Goal: Use online tool/utility: Utilize a website feature to perform a specific function

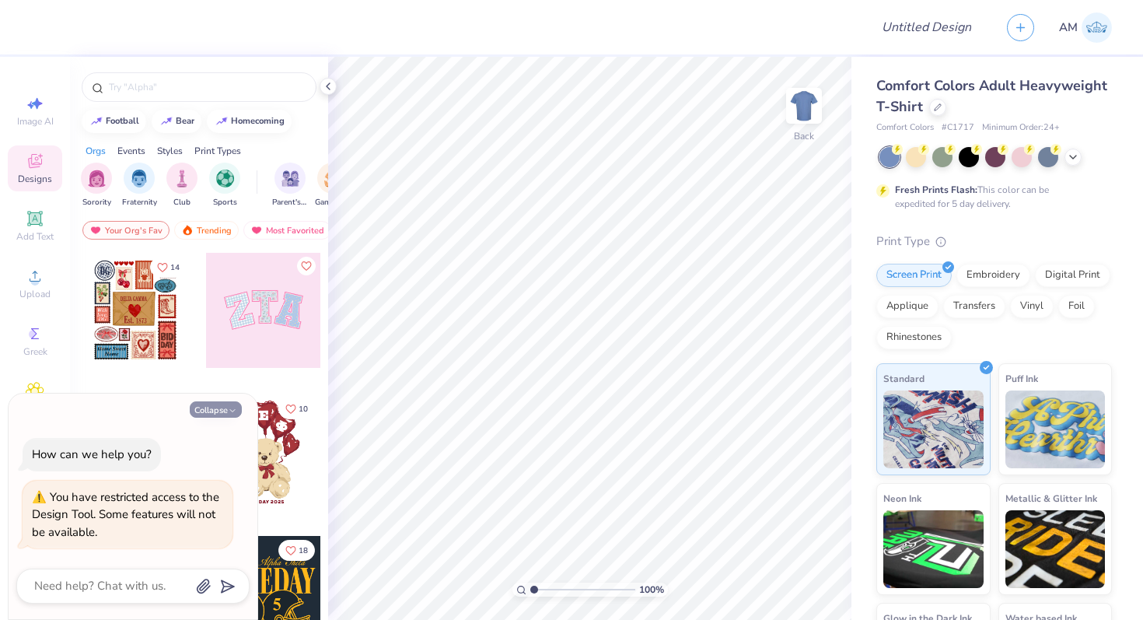
click at [201, 417] on button "Collapse" at bounding box center [216, 409] width 52 height 16
type textarea "x"
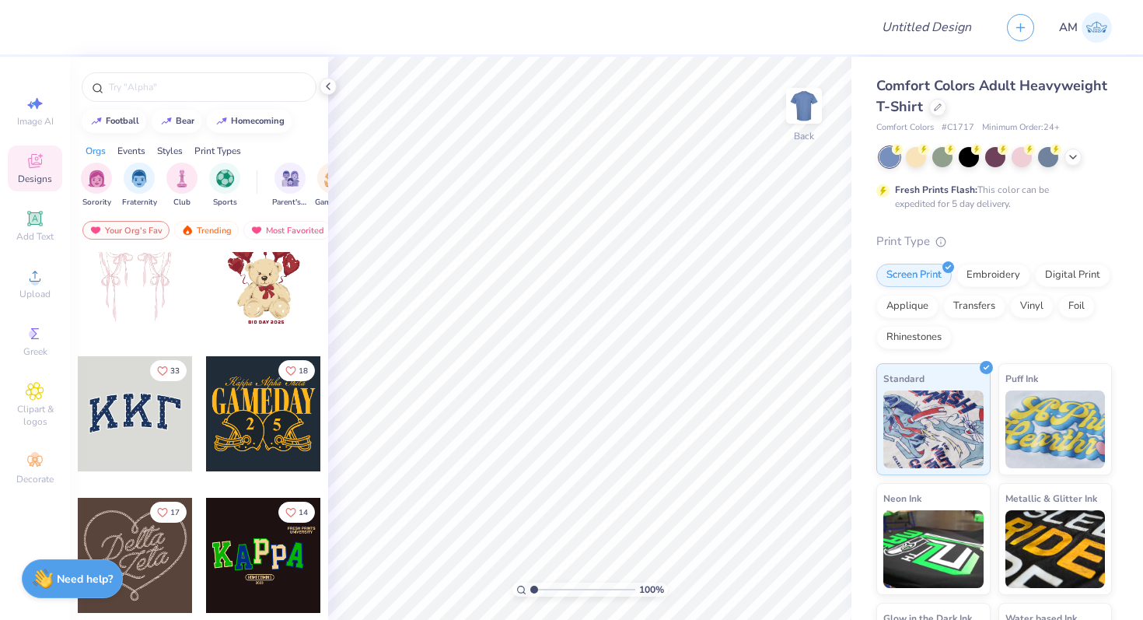
scroll to position [183, 0]
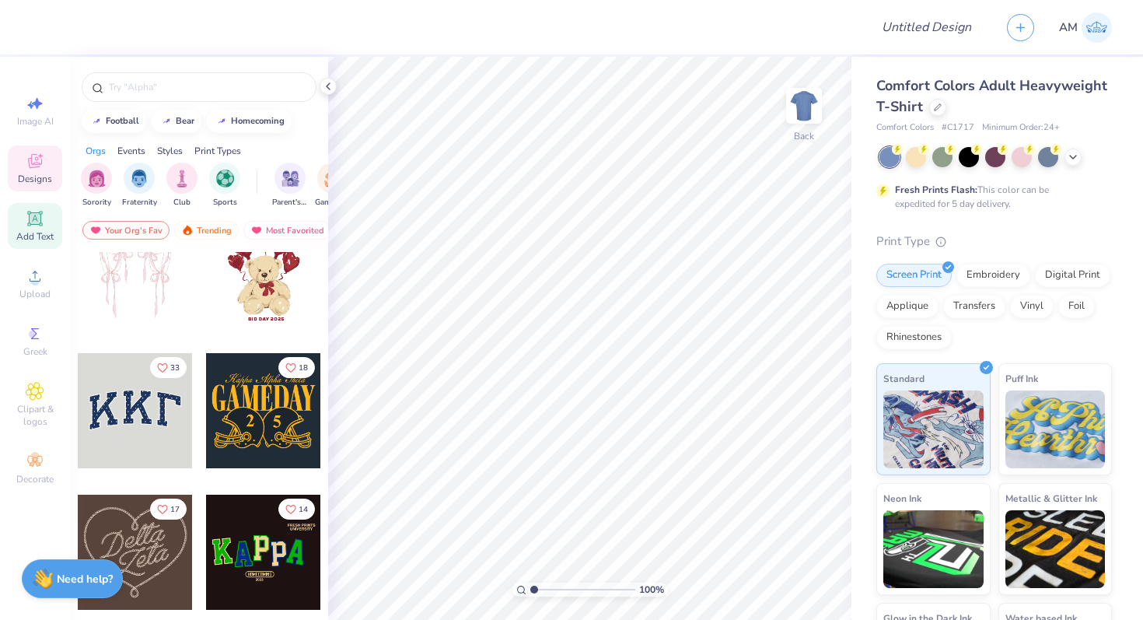
click at [34, 225] on icon at bounding box center [35, 218] width 19 height 19
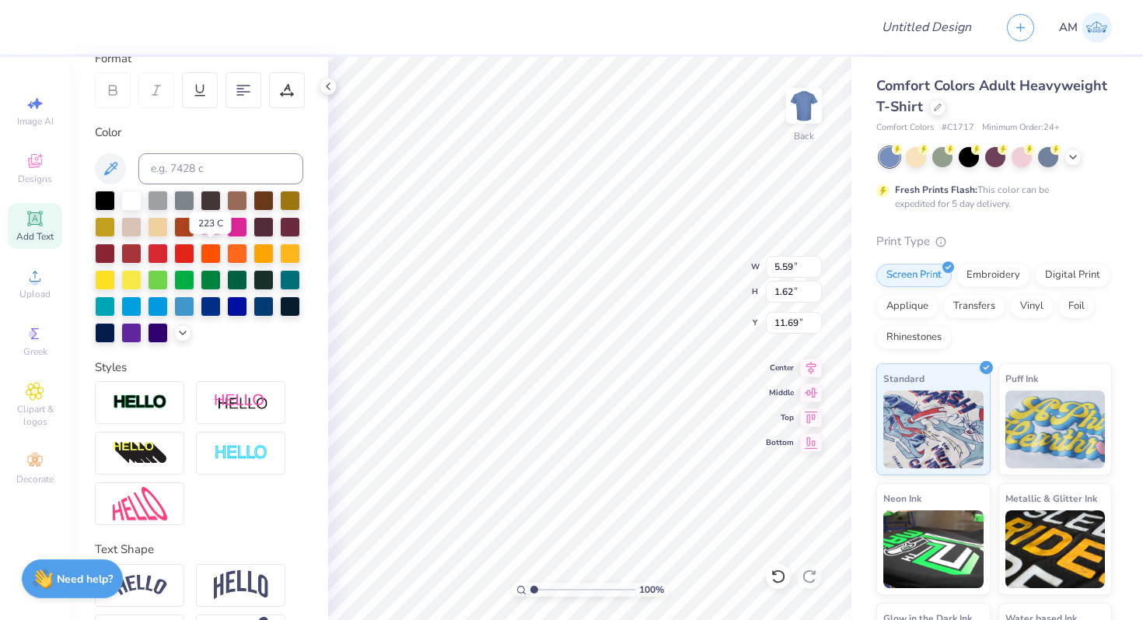
scroll to position [284, 0]
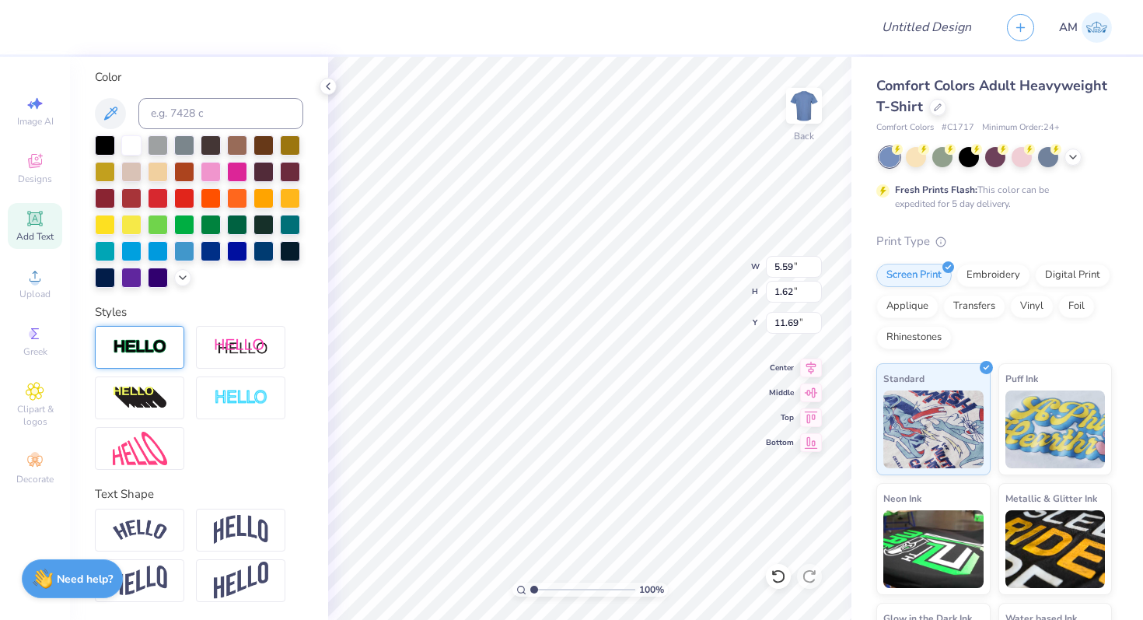
click at [145, 352] on img at bounding box center [140, 347] width 54 height 18
type input "5.62"
type input "1.65"
type input "11.67"
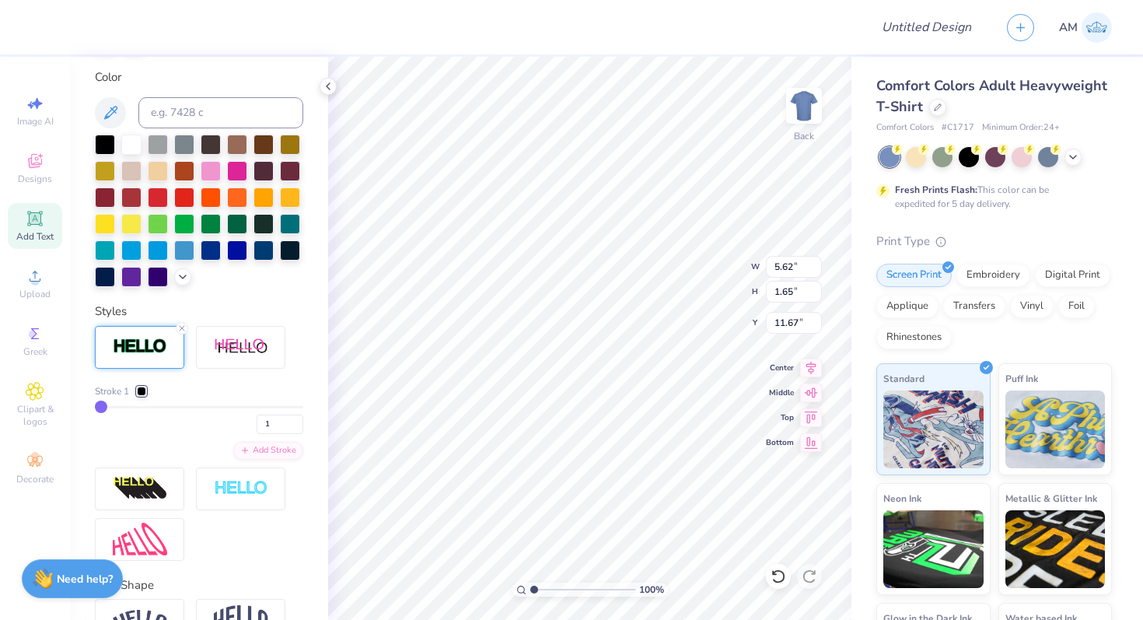
type input "3"
type input "4"
type input "6"
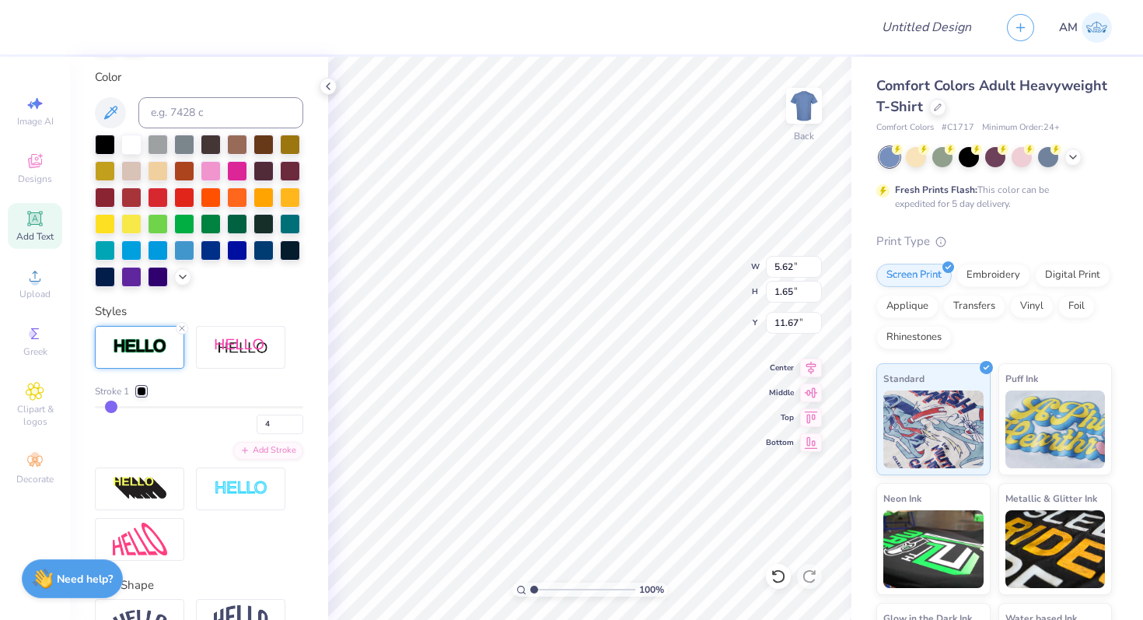
type input "6"
type input "9"
type input "12"
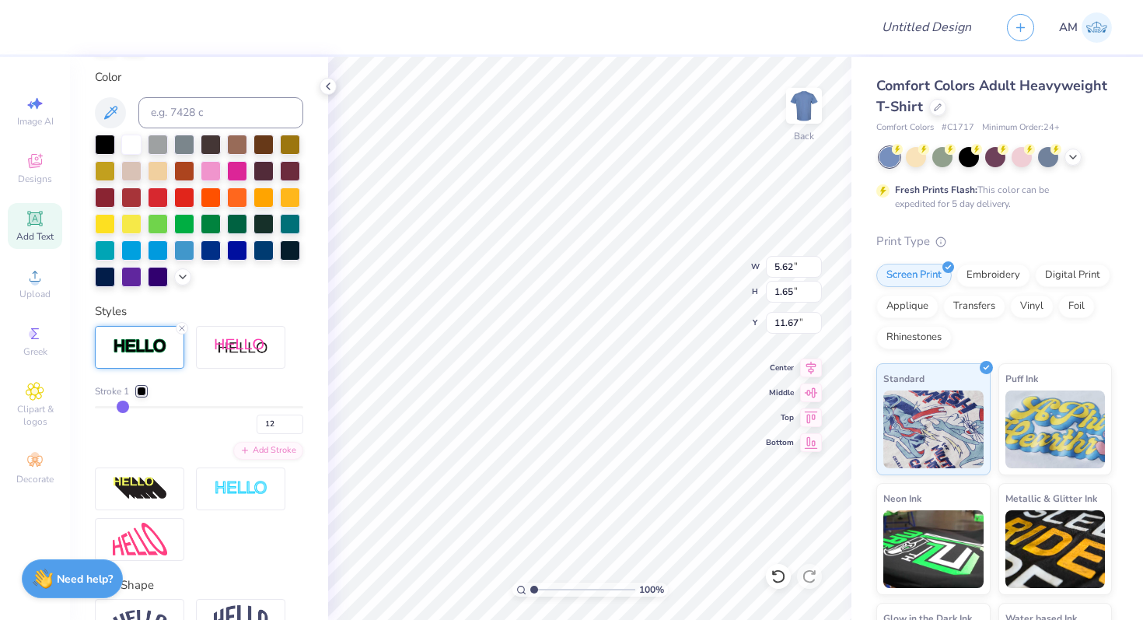
type input "15"
type input "18"
type input "21"
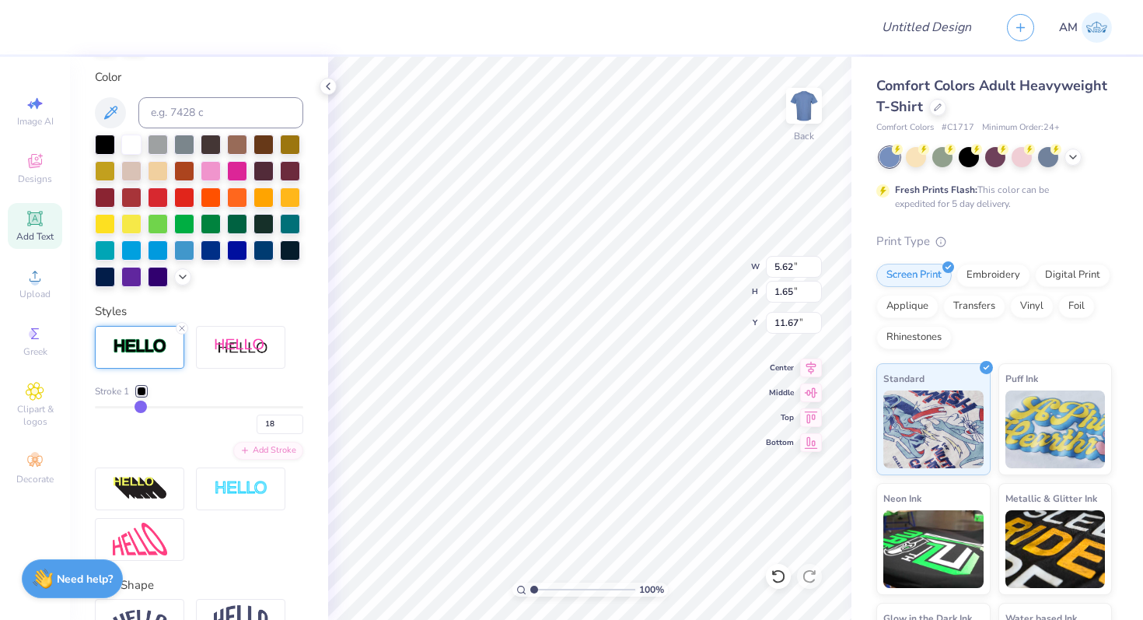
type input "21"
type input "24"
type input "27"
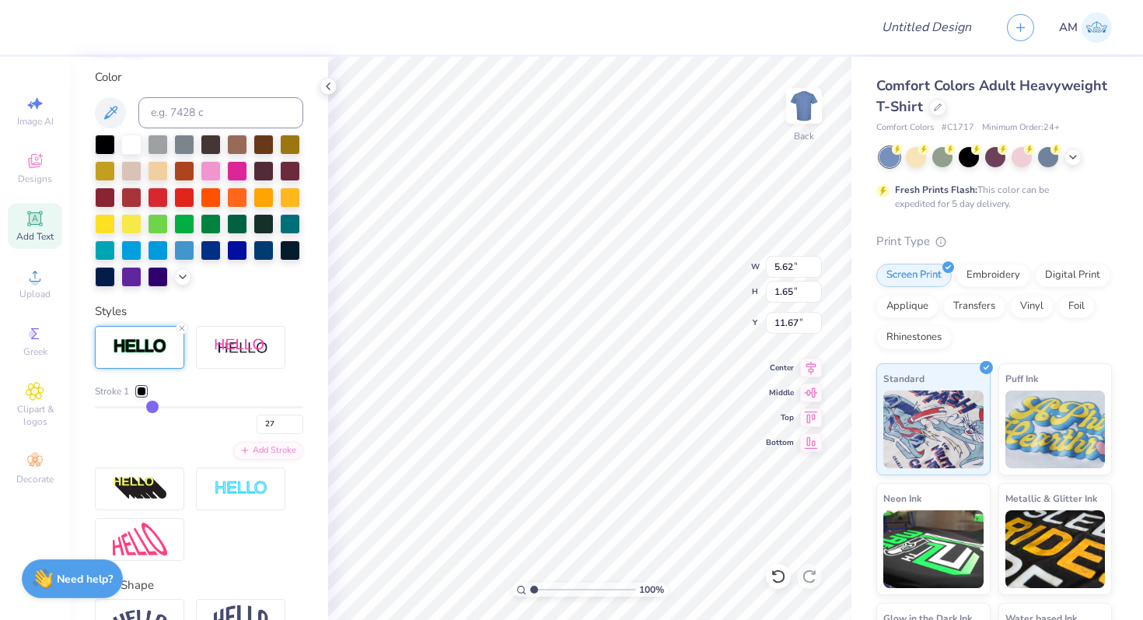
type input "30"
type input "32"
type input "34"
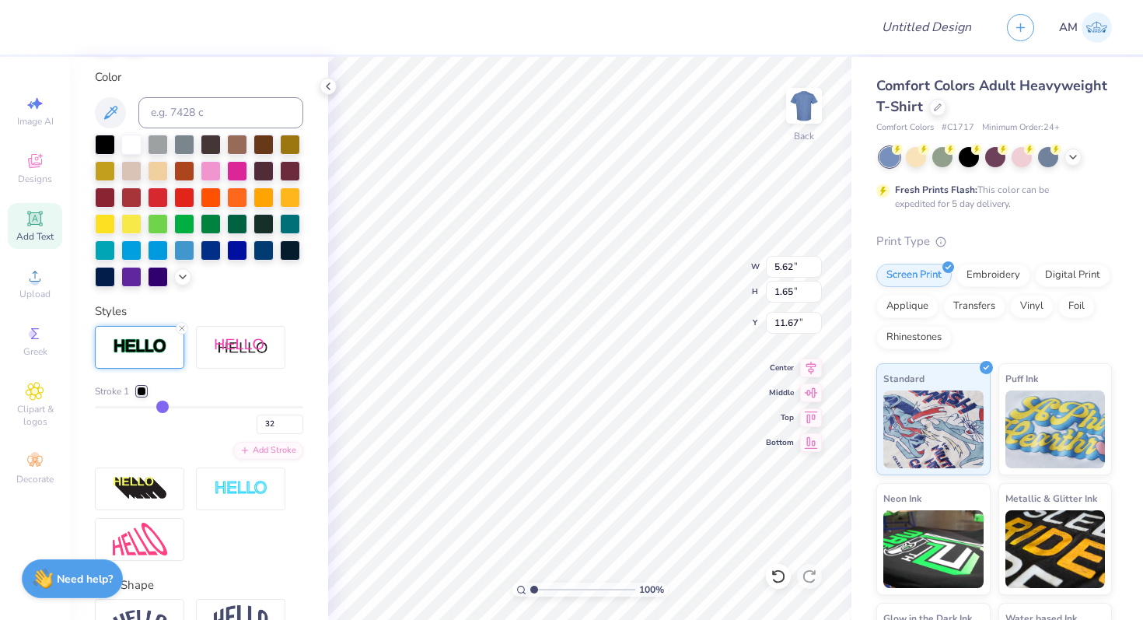
type input "34"
type input "36"
type input "38"
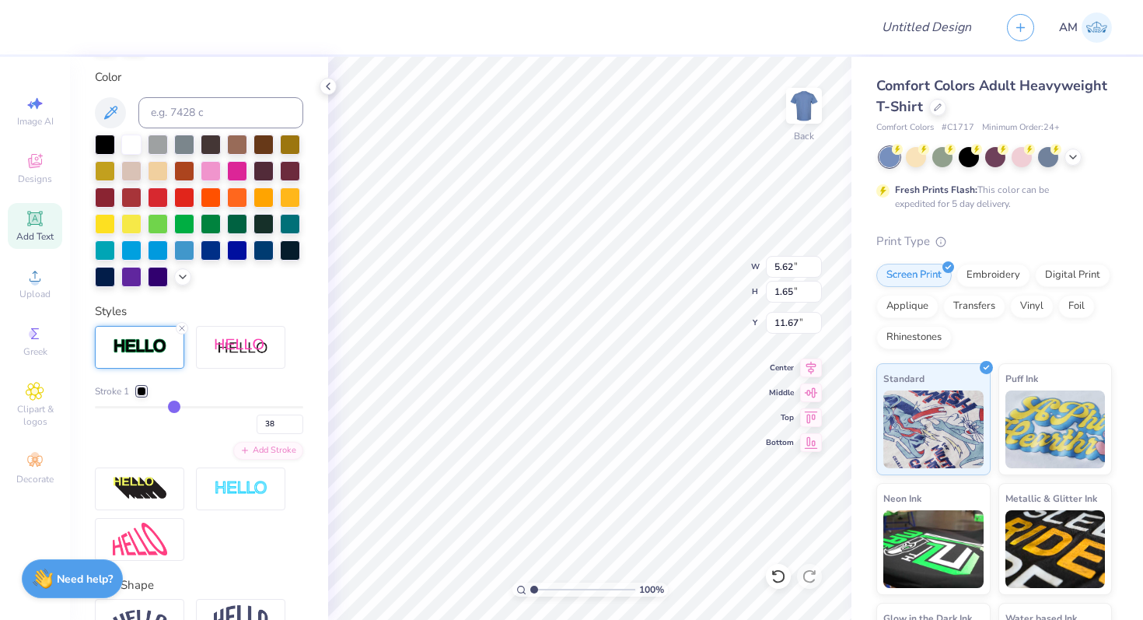
type input "40"
type input "41"
type input "43"
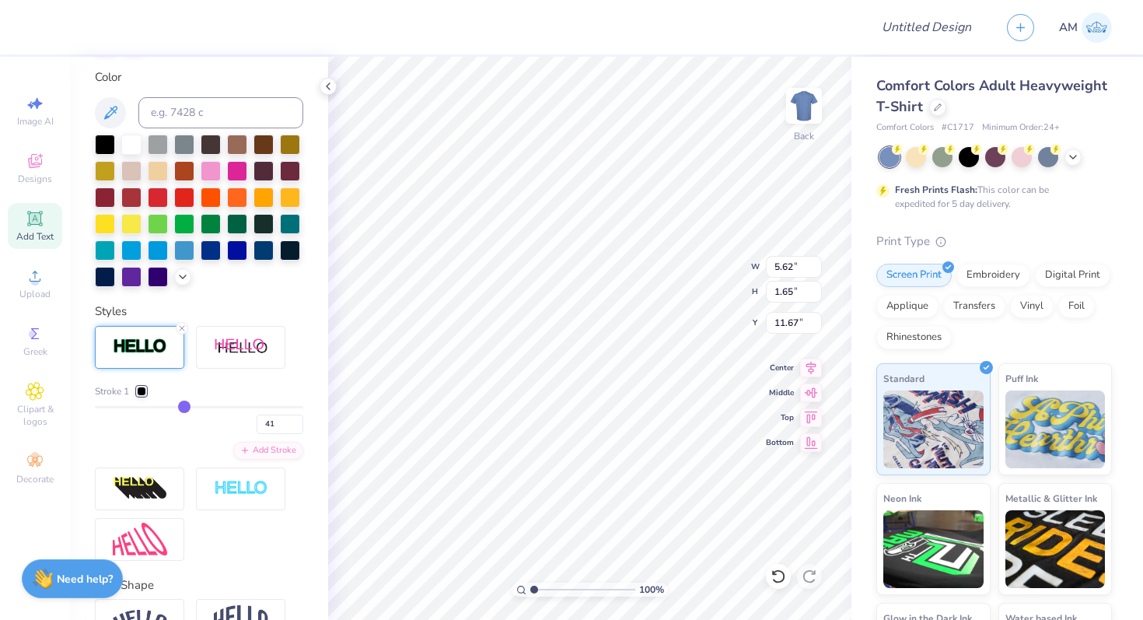
type input "43"
type input "44"
type input "45"
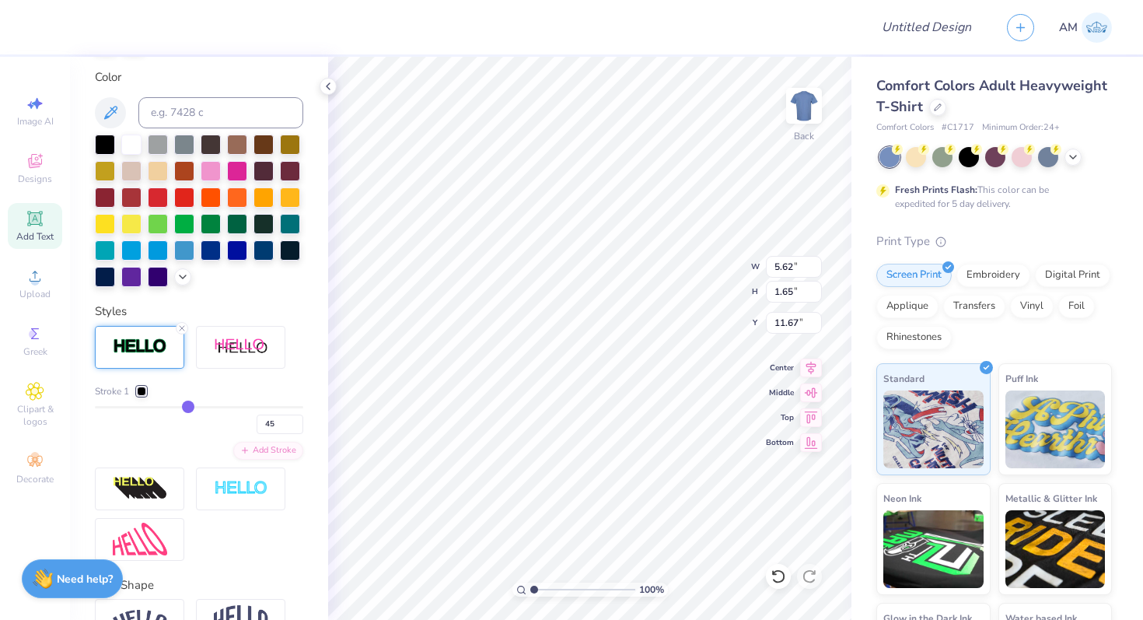
type input "46"
type input "47"
type input "48"
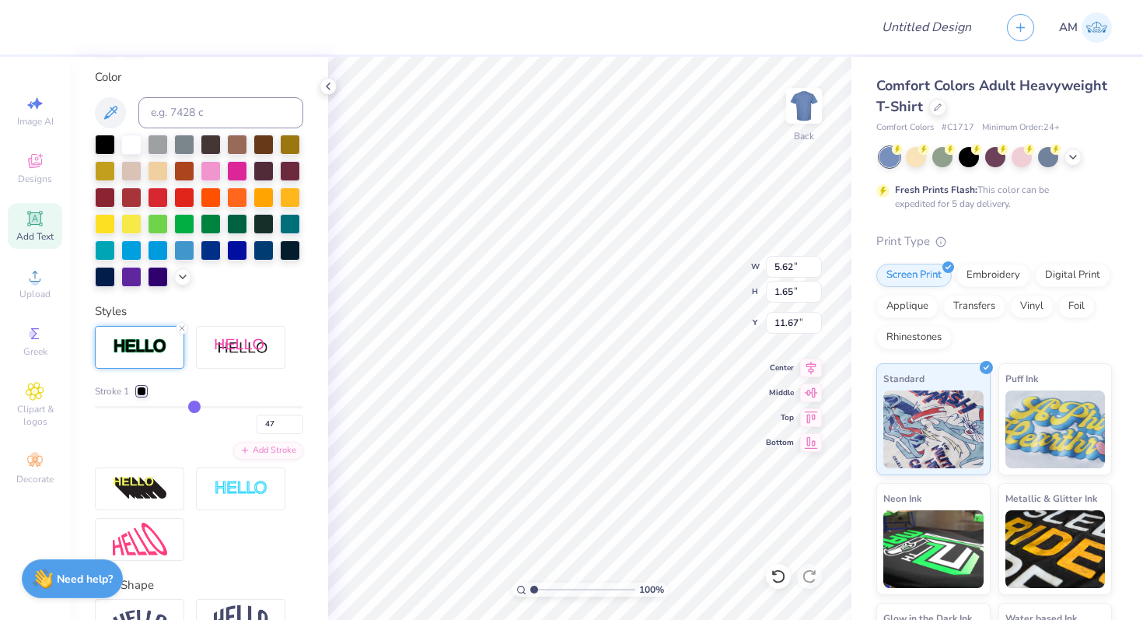
type input "48"
type input "49"
type input "50"
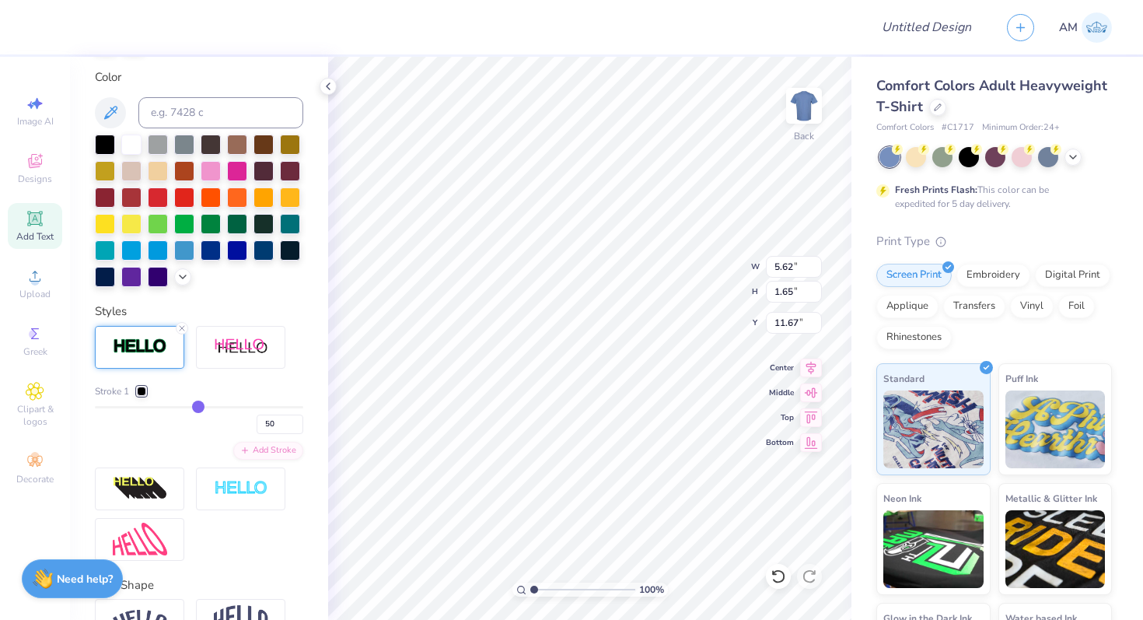
type input "51"
type input "53"
type input "54"
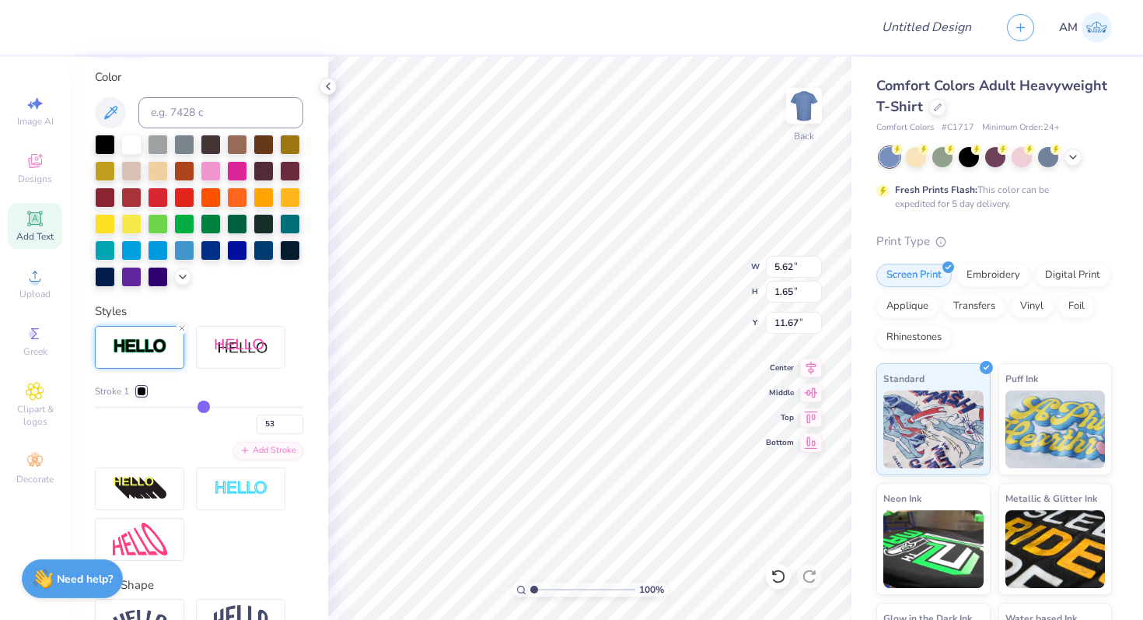
type input "54"
type input "55"
type input "57"
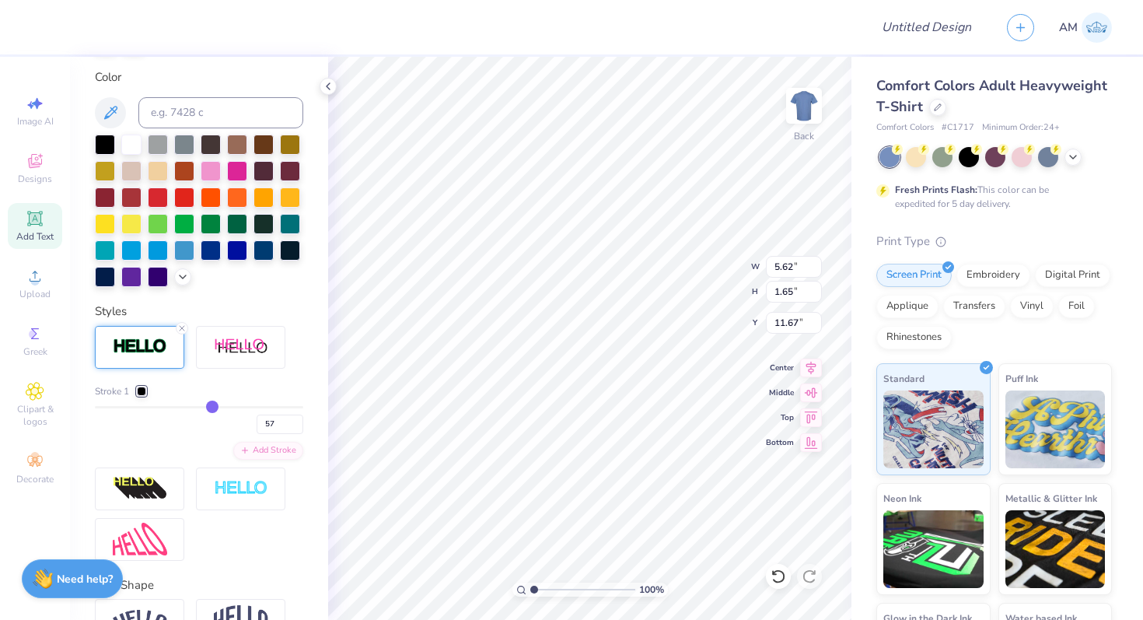
type input "58"
type input "59"
type input "60"
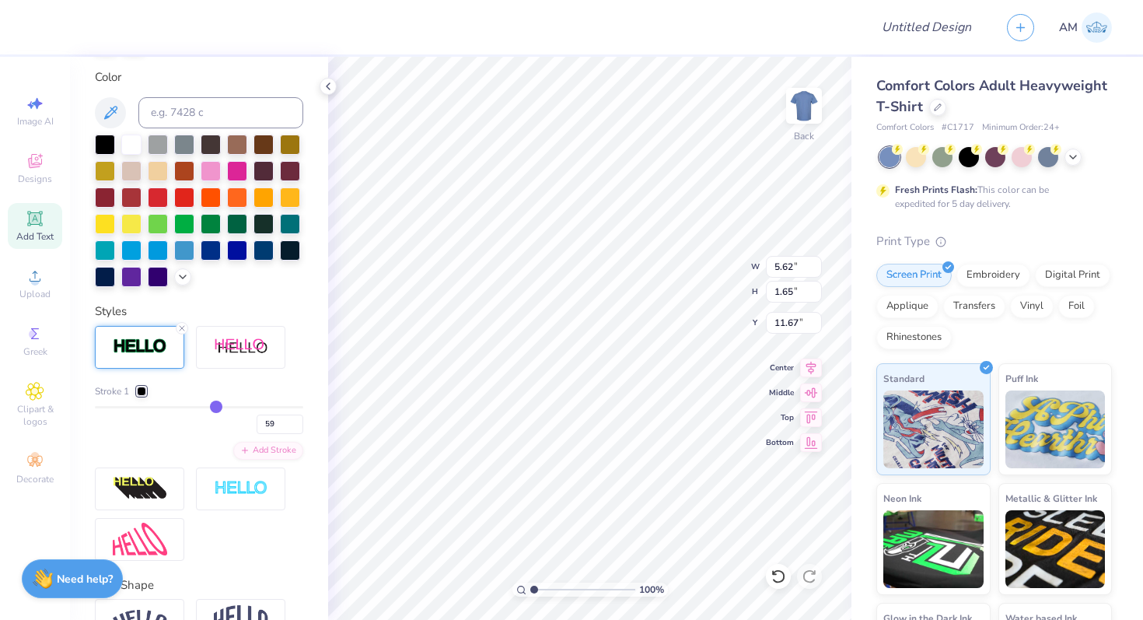
type input "60"
type input "61"
type input "64"
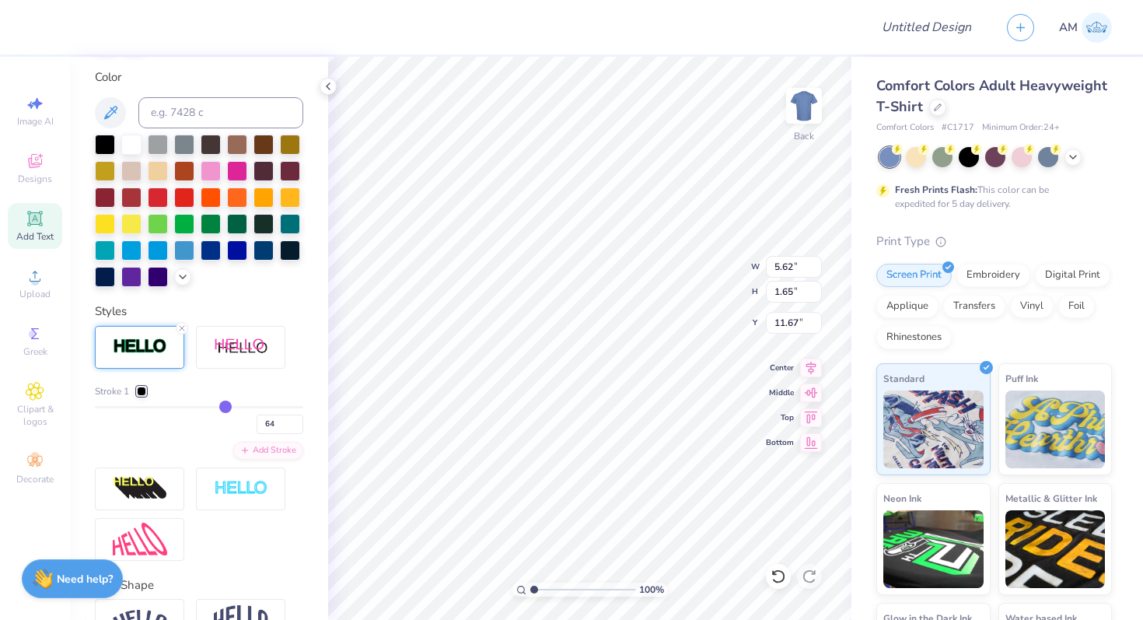
type input "66"
type input "69"
type input "71"
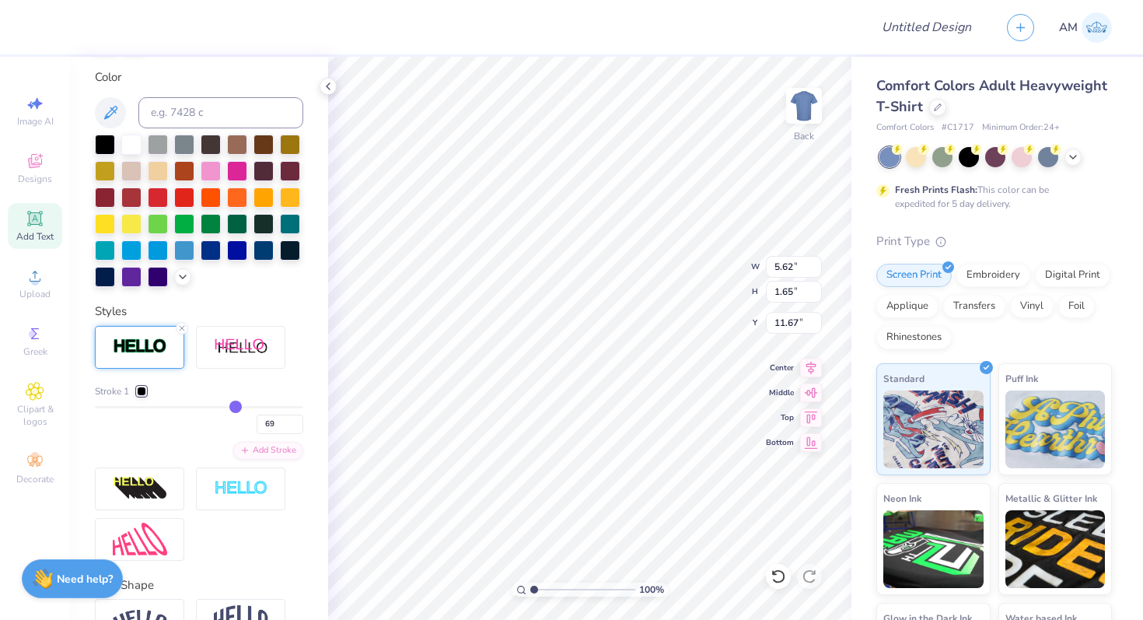
type input "71"
type input "74"
type input "77"
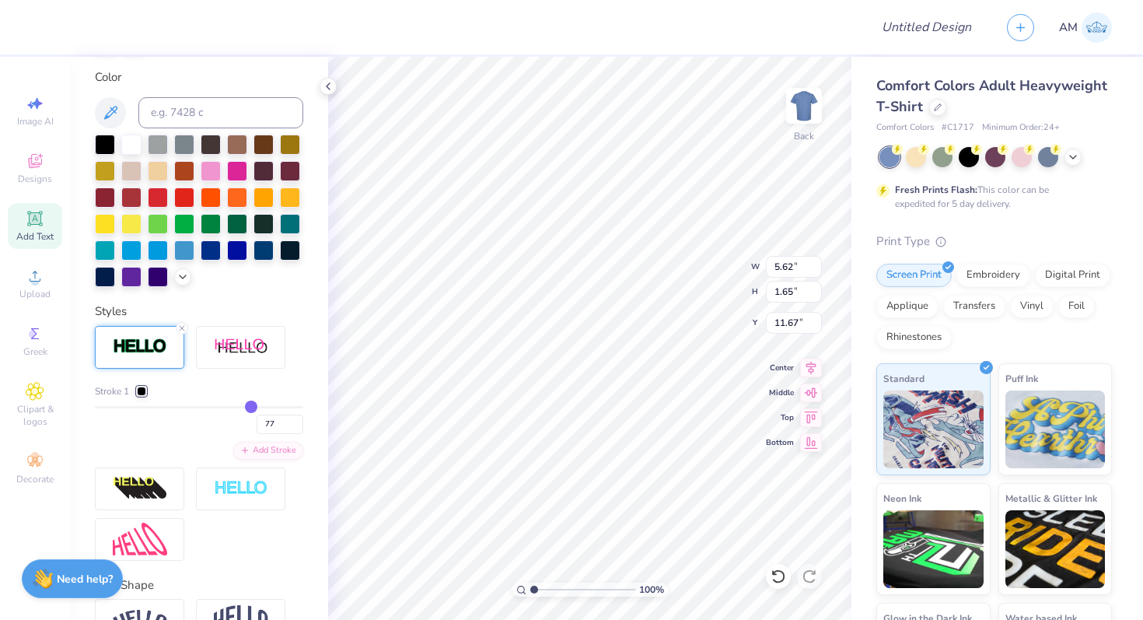
type input "79"
type input "81"
type input "82"
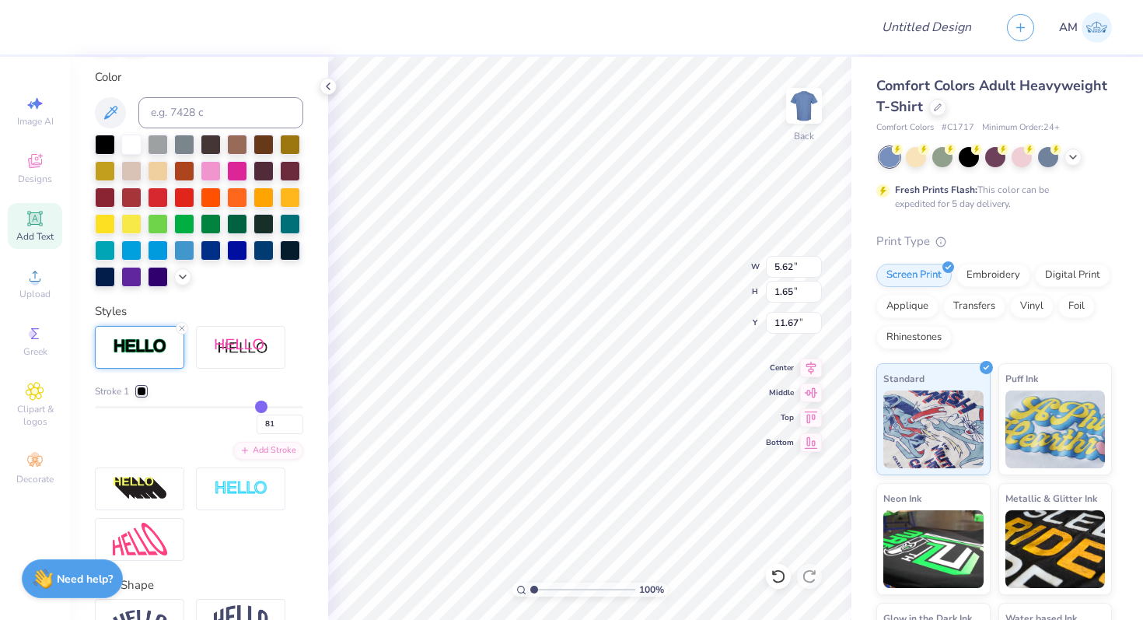
type input "82"
type input "84"
type input "85"
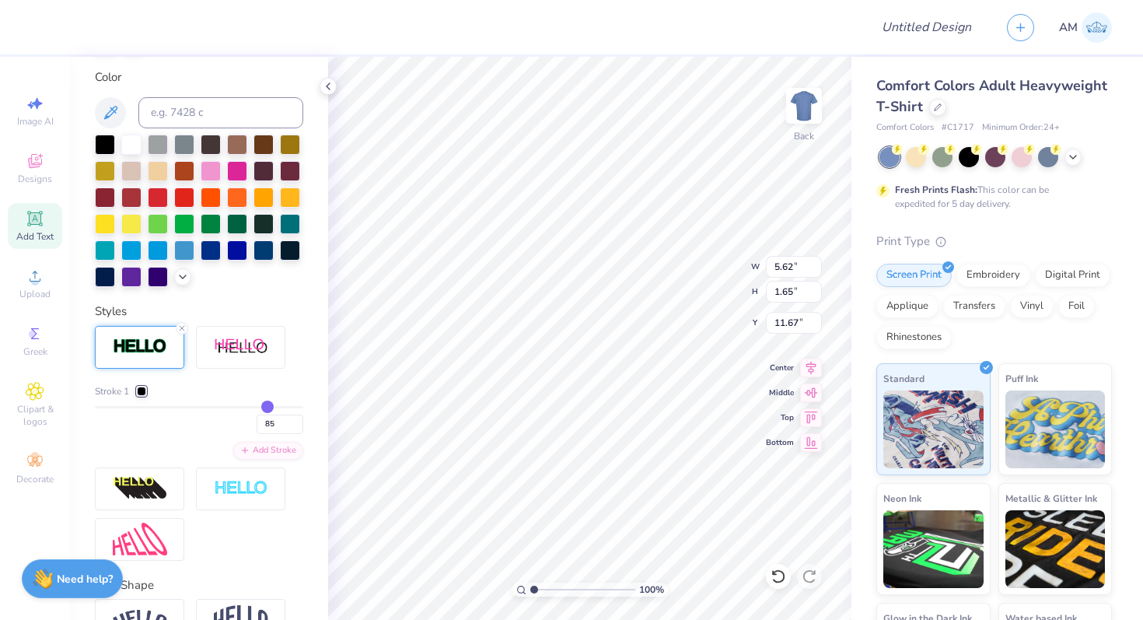
type input "87"
type input "89"
type input "91"
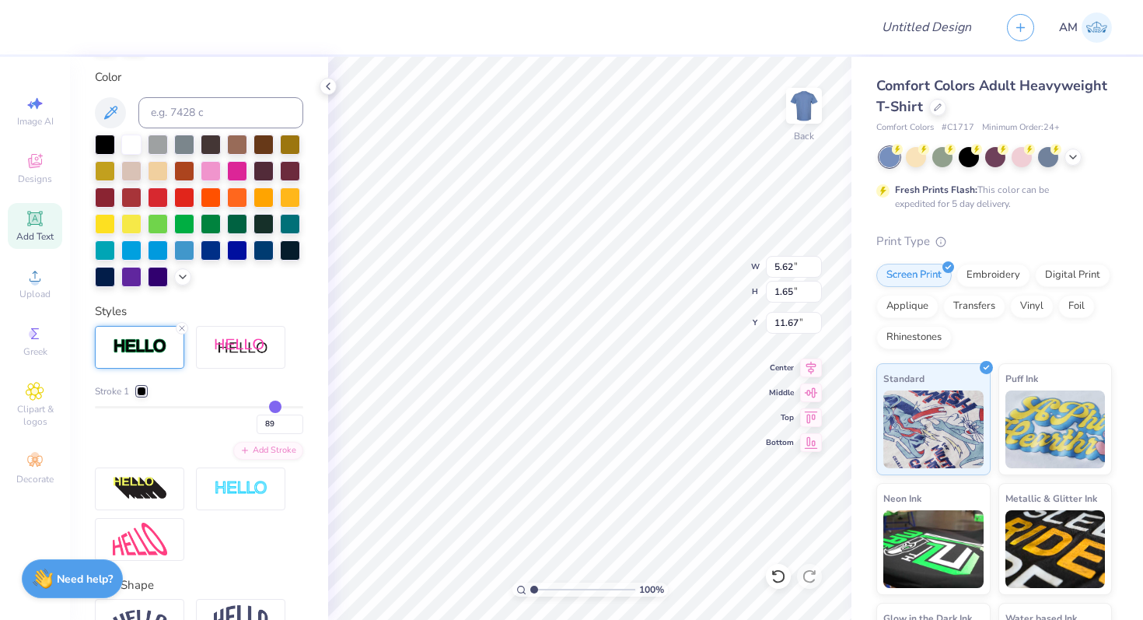
type input "91"
type input "92"
type input "94"
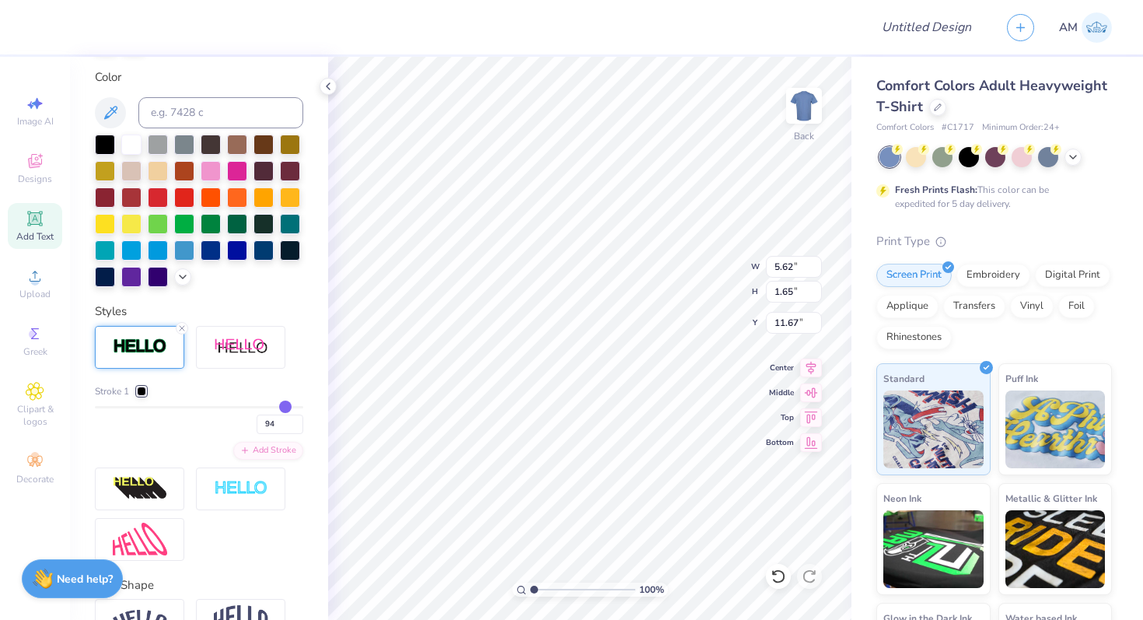
type input "95"
type input "96"
type input "97"
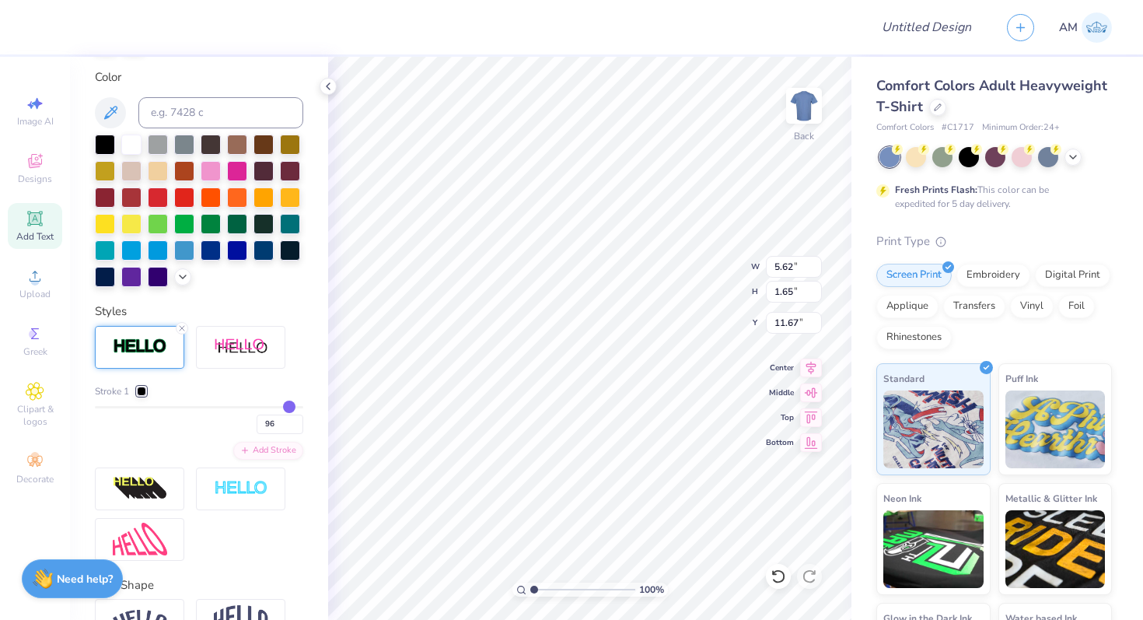
type input "97"
type input "98"
type input "99"
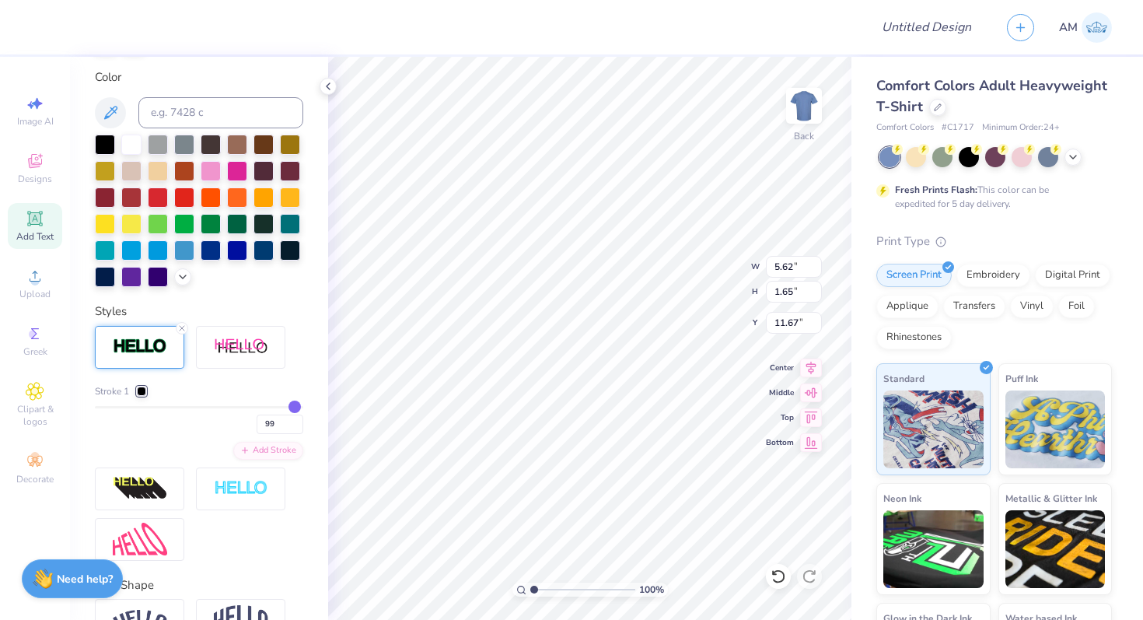
type input "100"
drag, startPoint x: 104, startPoint y: 405, endPoint x: 302, endPoint y: 396, distance: 198.5
click at [302, 396] on div "Stroke 1 100" at bounding box center [199, 409] width 208 height 50
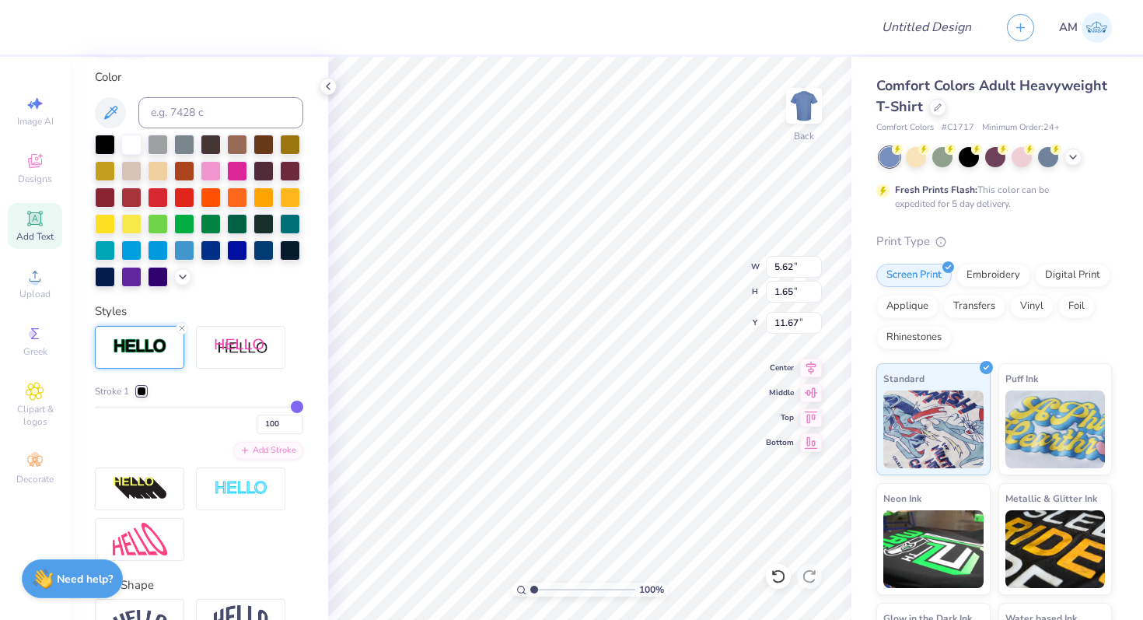
type input "8.64"
type input "4.66"
type input "10.17"
type input "99"
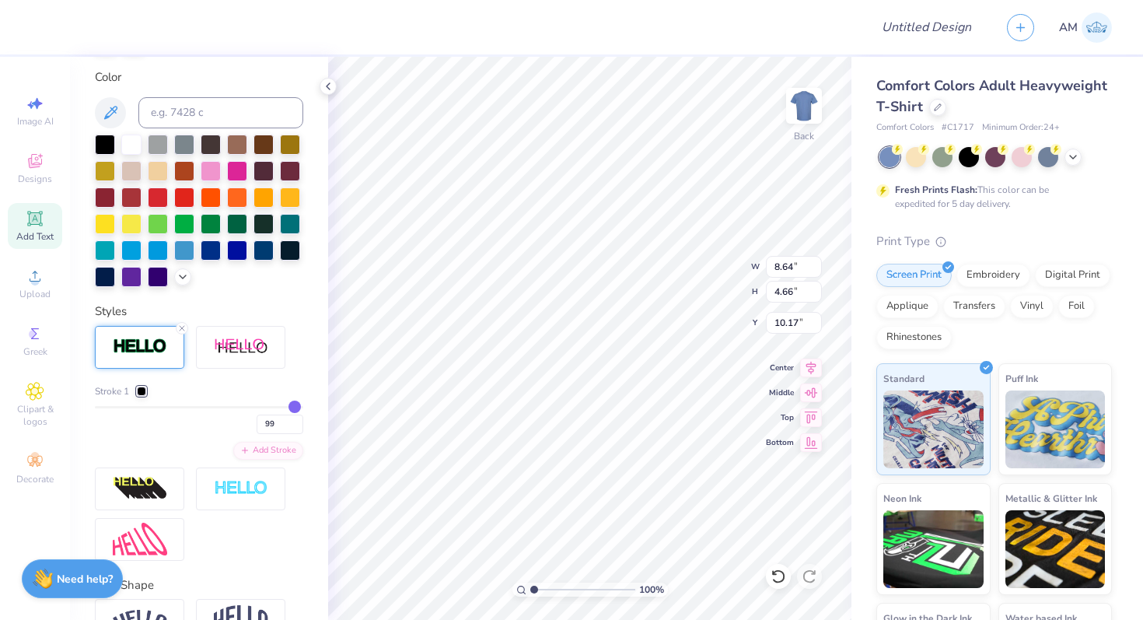
type input "97"
type input "94"
type input "90"
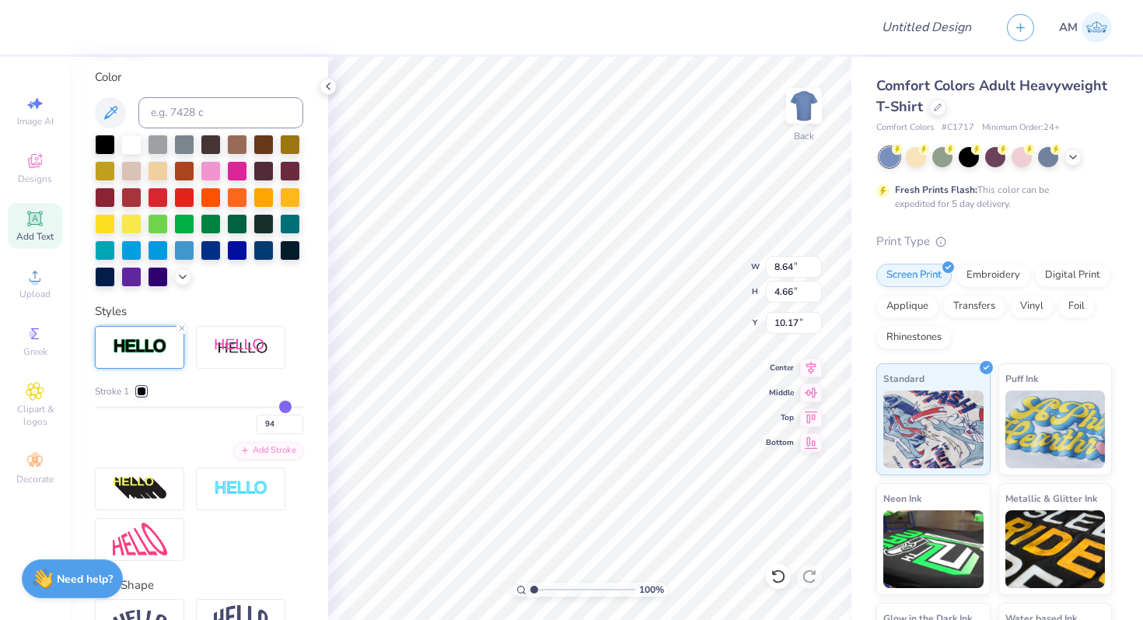
type input "90"
type input "85"
type input "80"
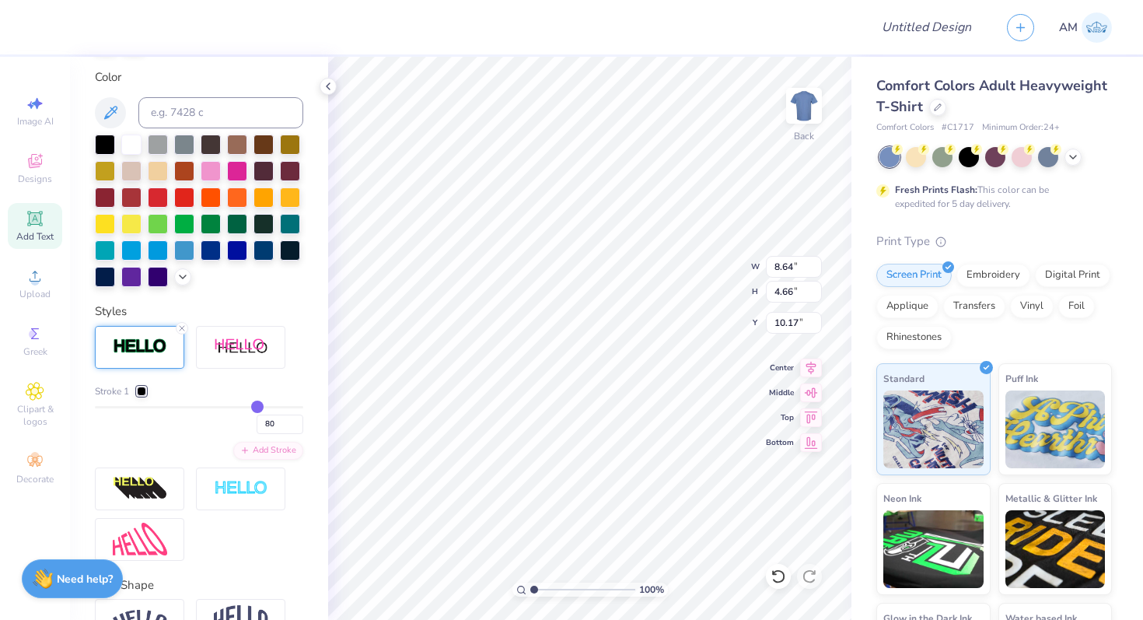
type input "77"
type input "74"
type input "71"
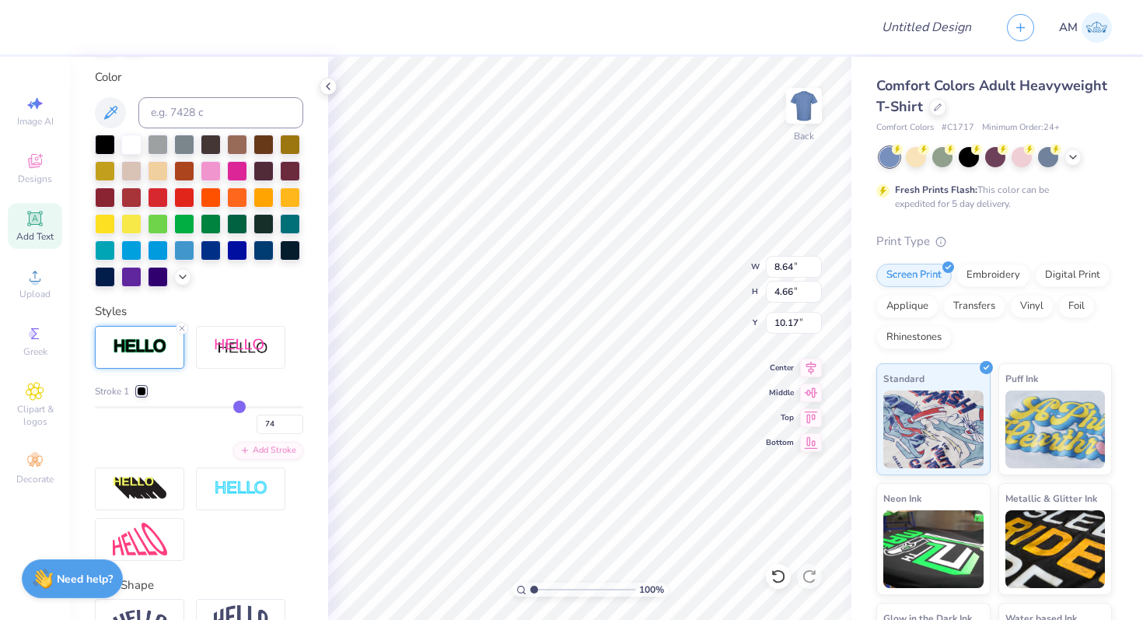
type input "71"
type input "68"
type input "66"
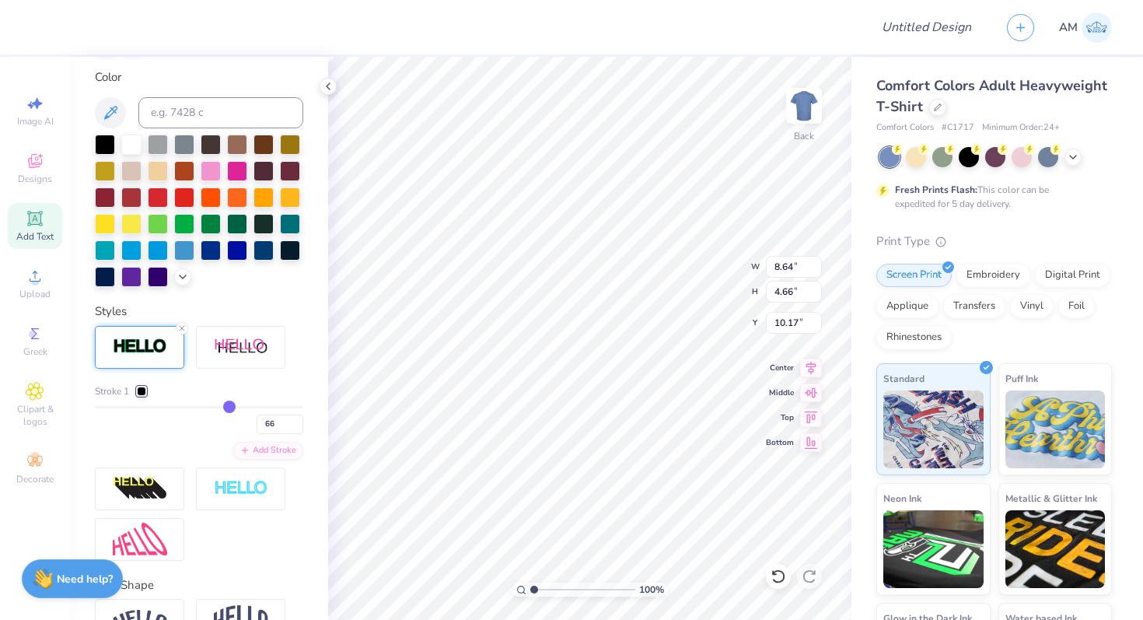
type input "63"
type input "61"
type input "58"
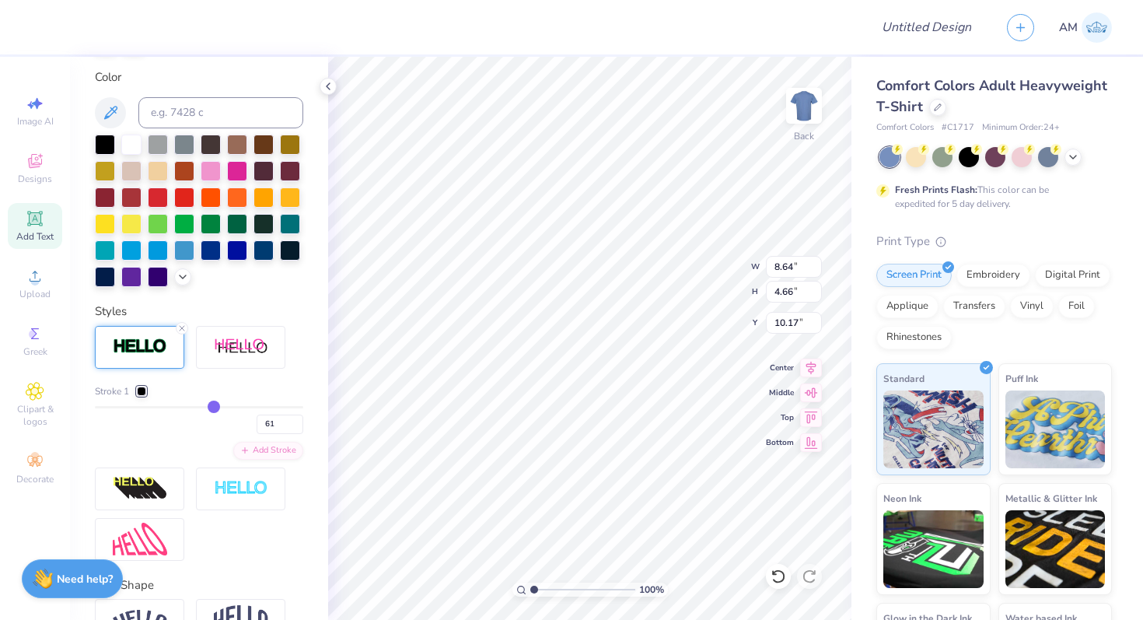
type input "58"
type input "55"
type input "52"
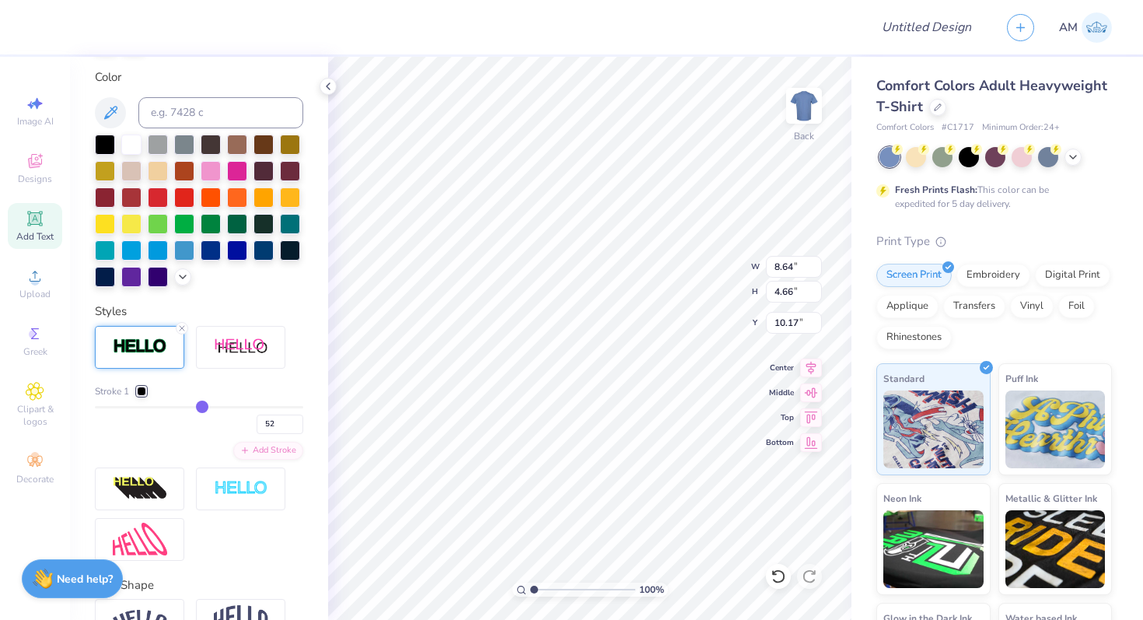
type input "50"
type input "47"
type input "45"
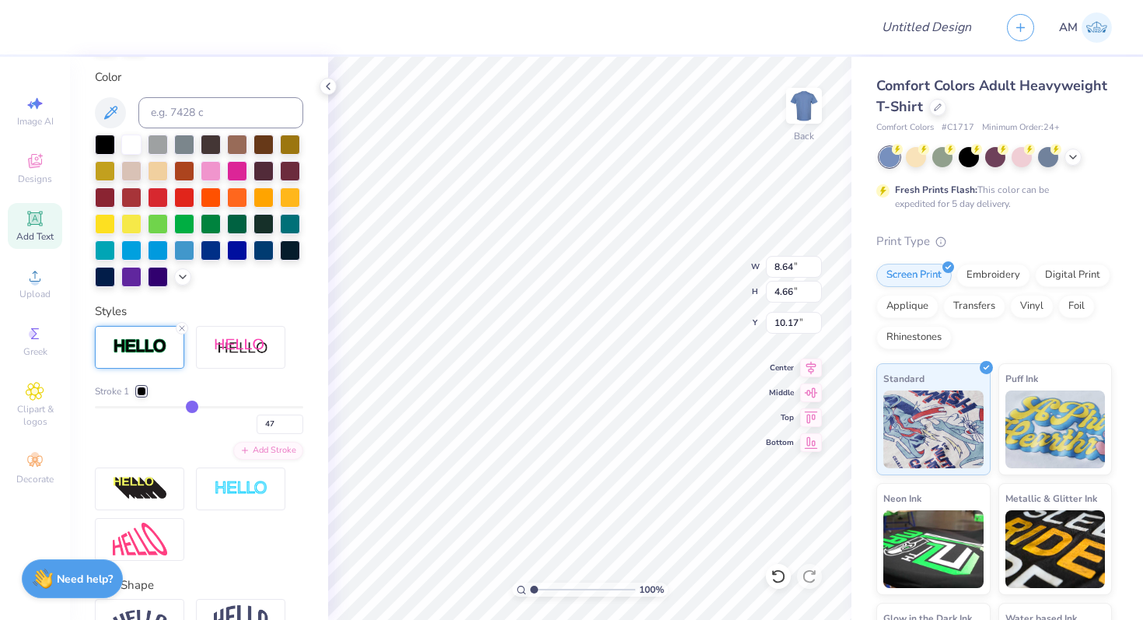
type input "45"
type input "43"
type input "42"
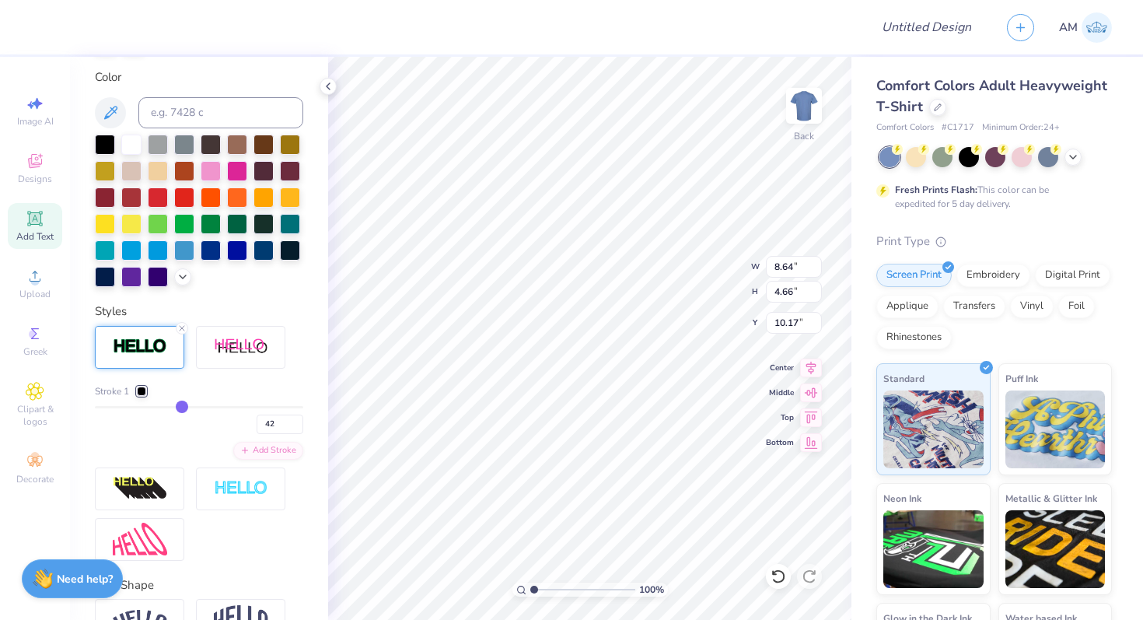
type input "40"
type input "39"
type input "38"
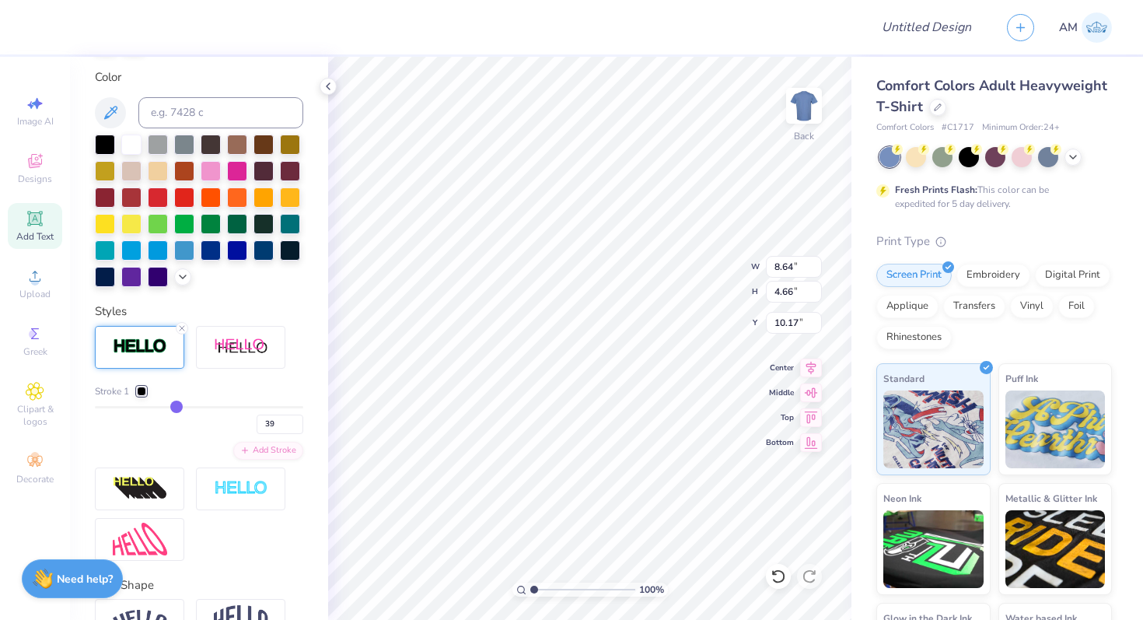
type input "38"
type input "37"
type input "36"
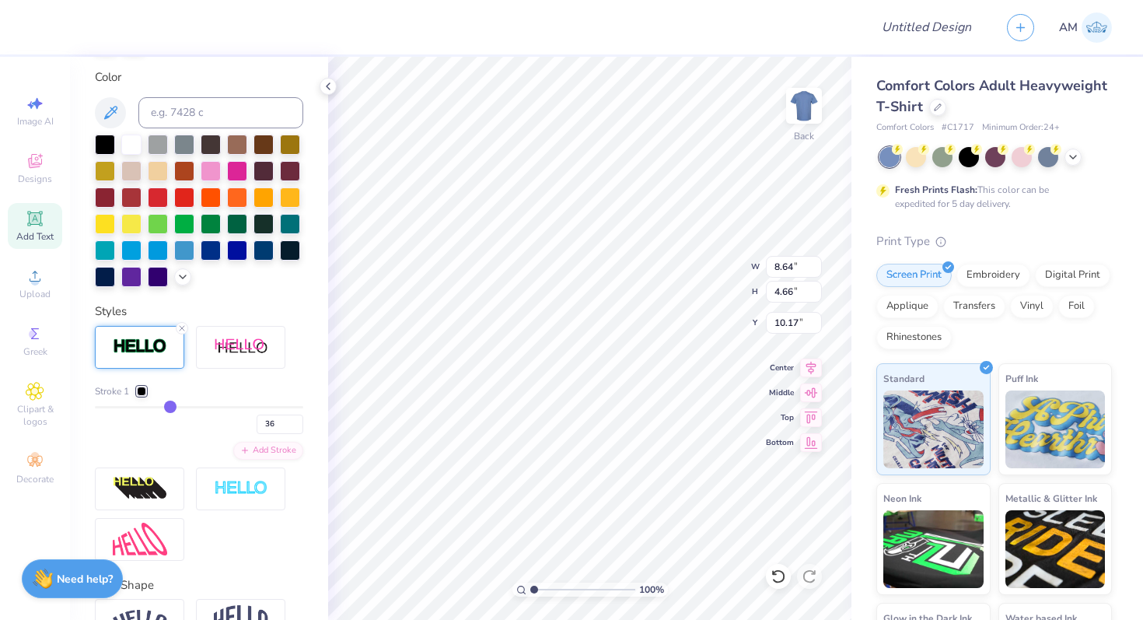
drag, startPoint x: 295, startPoint y: 404, endPoint x: 171, endPoint y: 408, distance: 124.5
type input "36"
click at [171, 408] on input "range" at bounding box center [199, 407] width 208 height 2
type input "6.69"
type input "2.71"
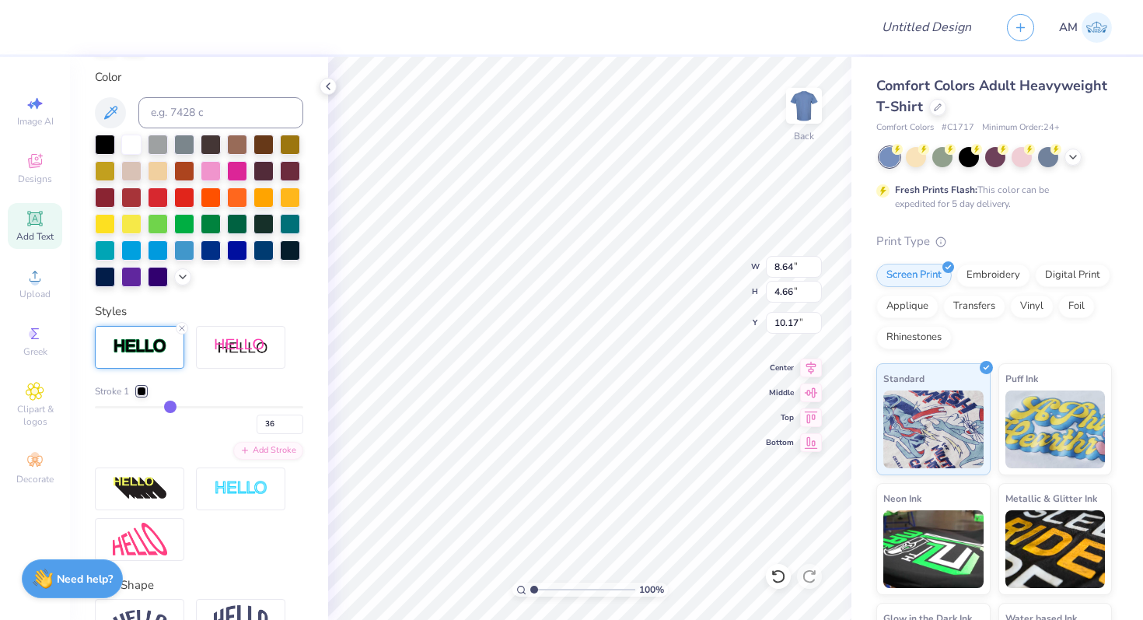
type input "11.14"
type input "33"
type input "30"
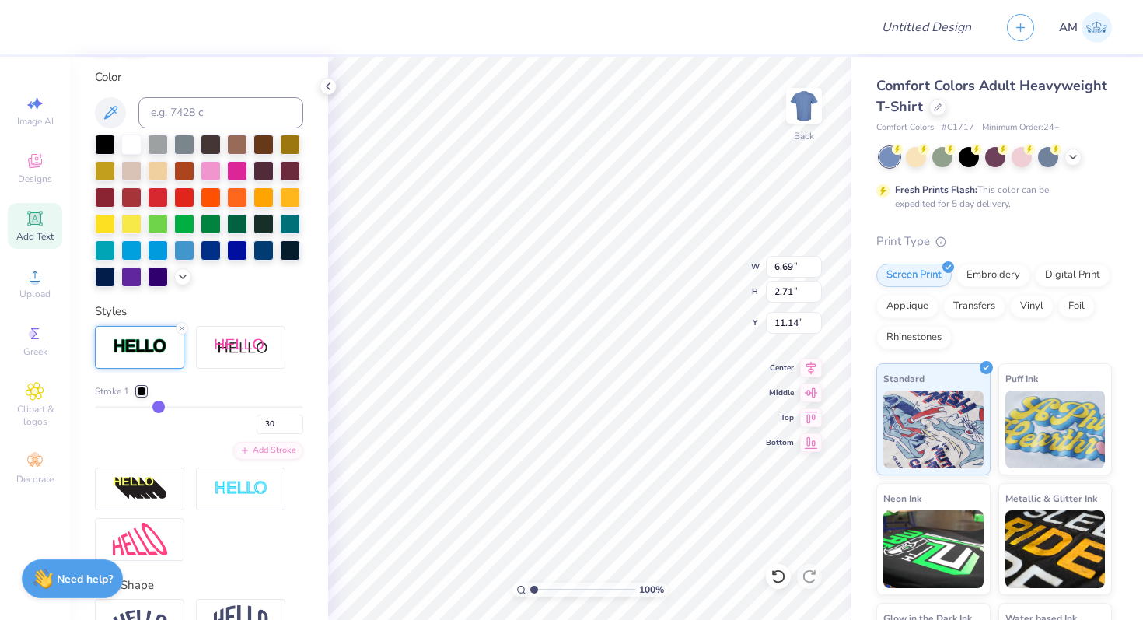
type input "26"
type input "22"
type input "18"
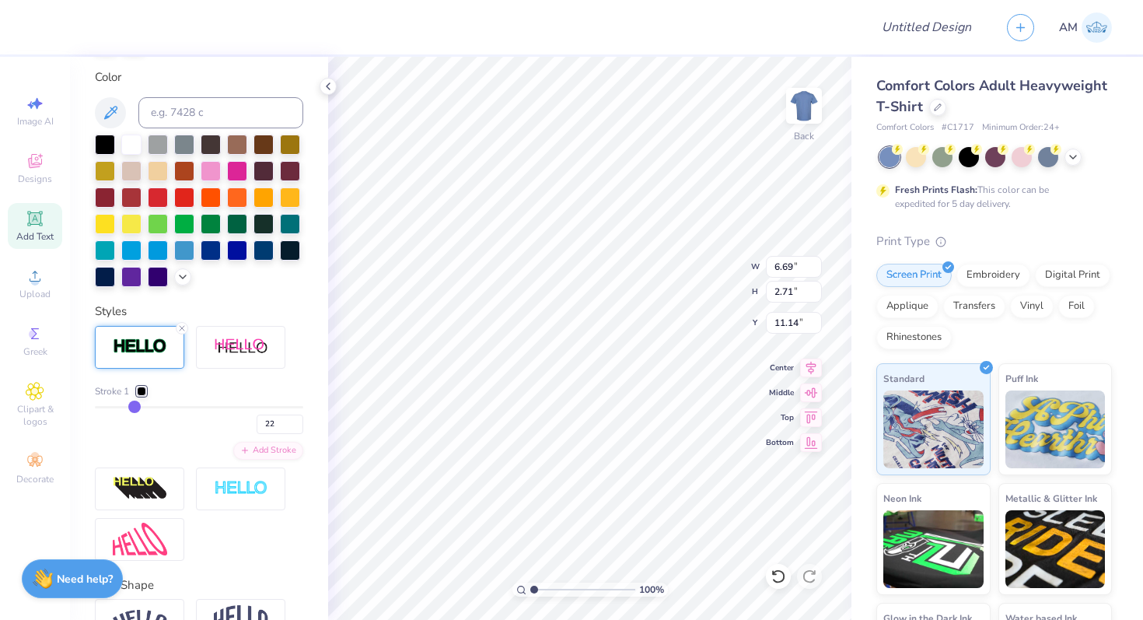
type input "18"
type input "15"
type input "13"
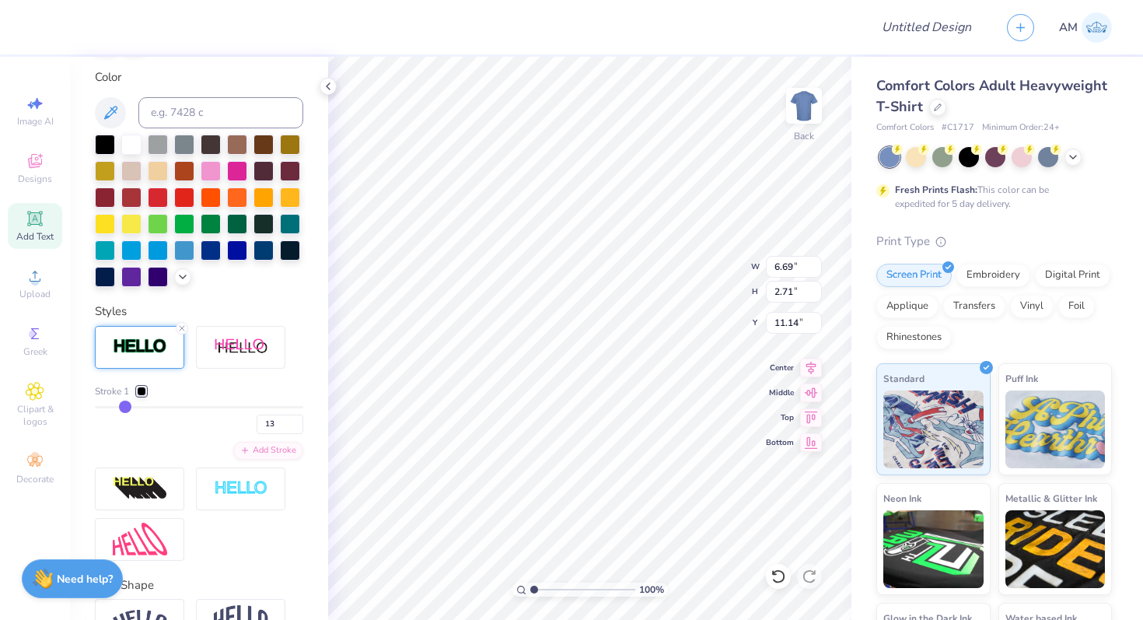
type input "11"
type input "8"
type input "6"
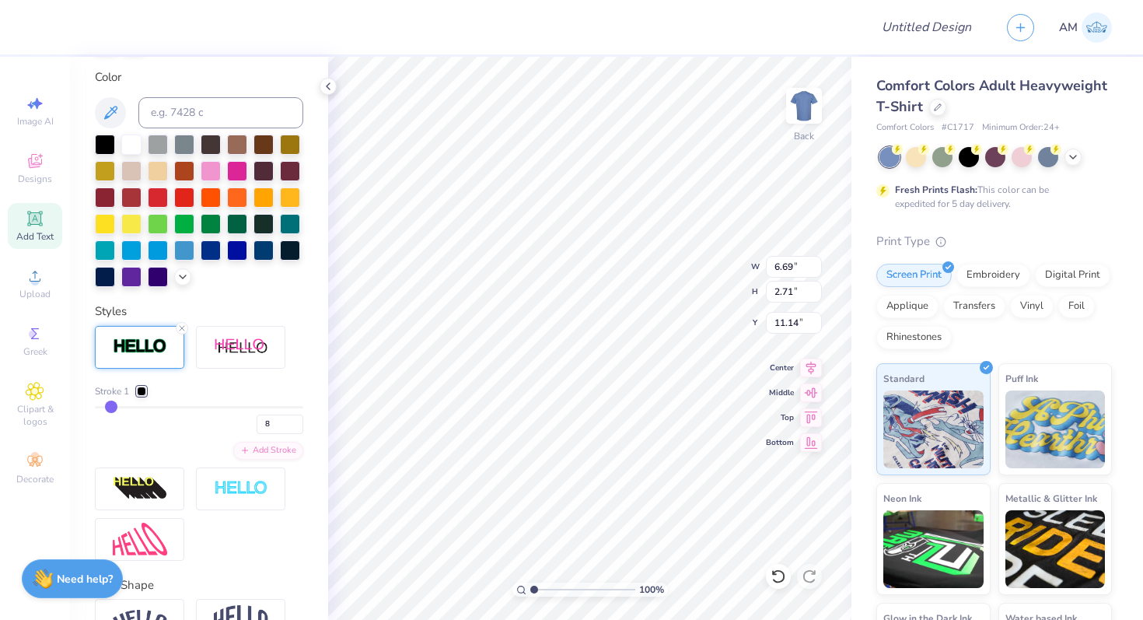
type input "6"
type input "4"
type input "3"
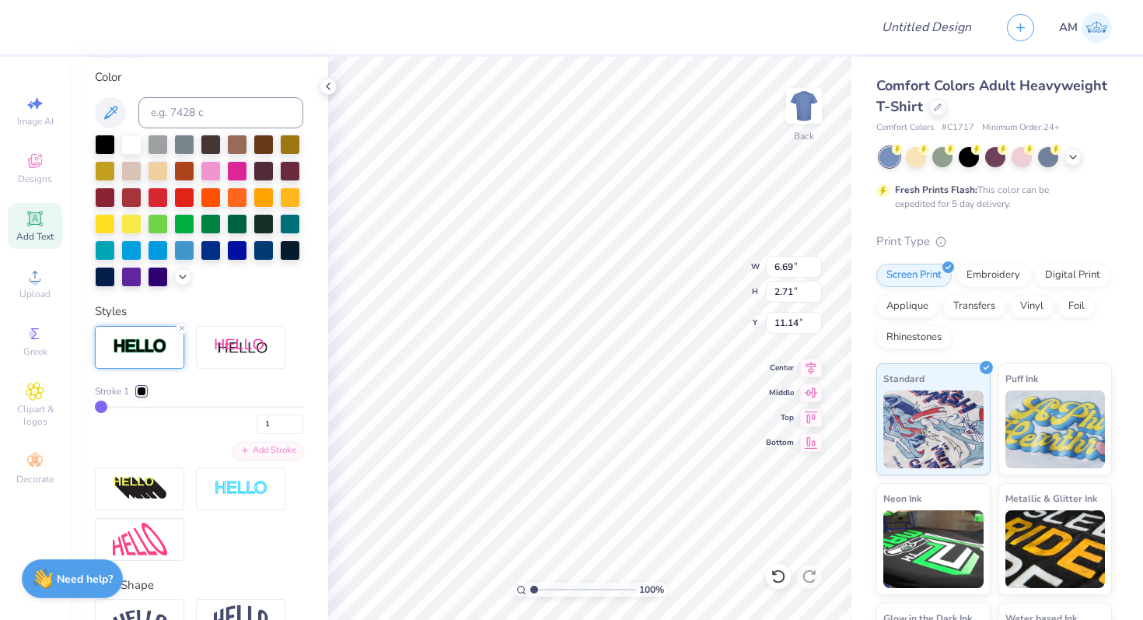
drag, startPoint x: 171, startPoint y: 407, endPoint x: 100, endPoint y: 407, distance: 71.5
click at [100, 407] on input "range" at bounding box center [199, 407] width 208 height 2
drag, startPoint x: 100, startPoint y: 407, endPoint x: 111, endPoint y: 407, distance: 11.7
click at [111, 407] on input "range" at bounding box center [199, 407] width 208 height 2
click at [141, 390] on div at bounding box center [141, 390] width 9 height 9
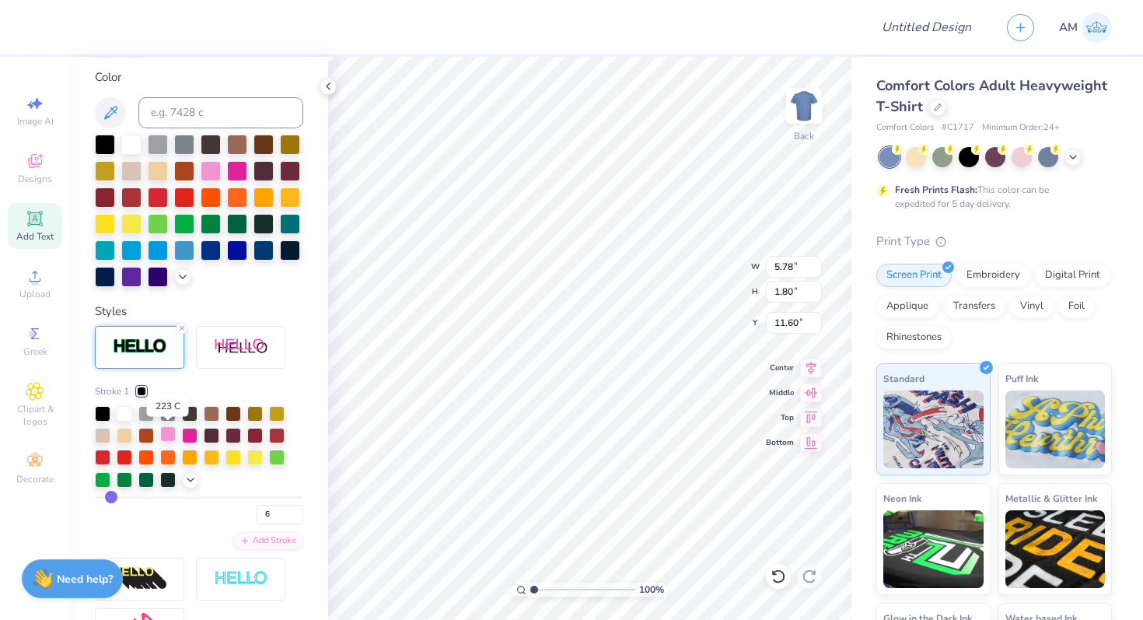
click at [168, 437] on div at bounding box center [168, 434] width 16 height 16
drag, startPoint x: 111, startPoint y: 498, endPoint x: 122, endPoint y: 498, distance: 10.9
click at [122, 498] on input "range" at bounding box center [199, 497] width 208 height 2
drag, startPoint x: 122, startPoint y: 498, endPoint x: 104, endPoint y: 499, distance: 18.0
click at [104, 498] on input "range" at bounding box center [199, 497] width 208 height 2
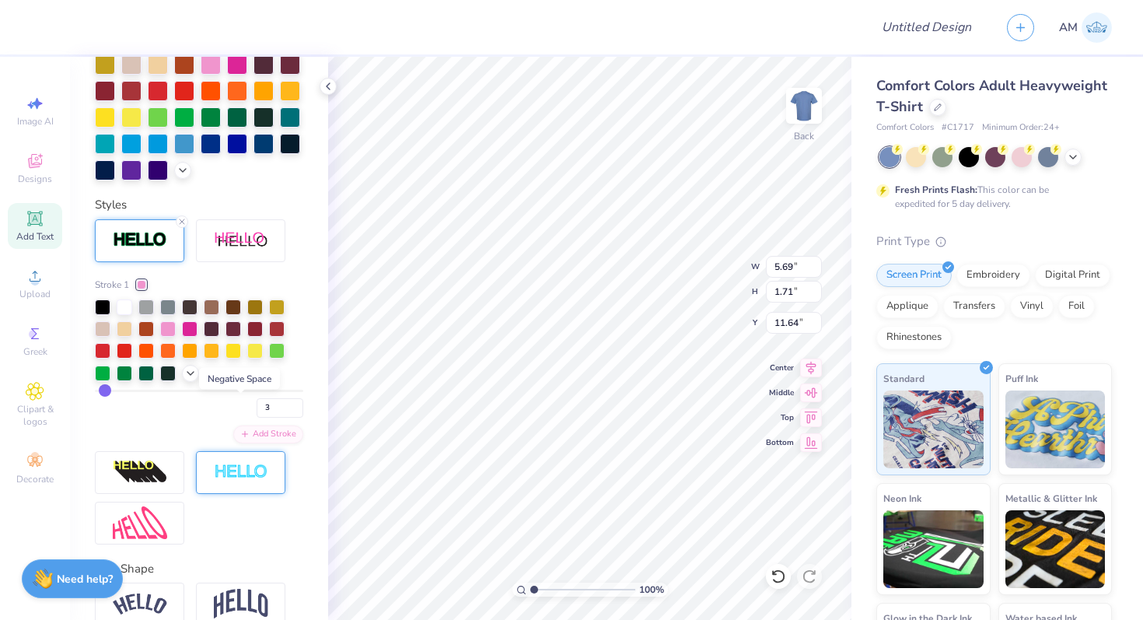
scroll to position [526, 0]
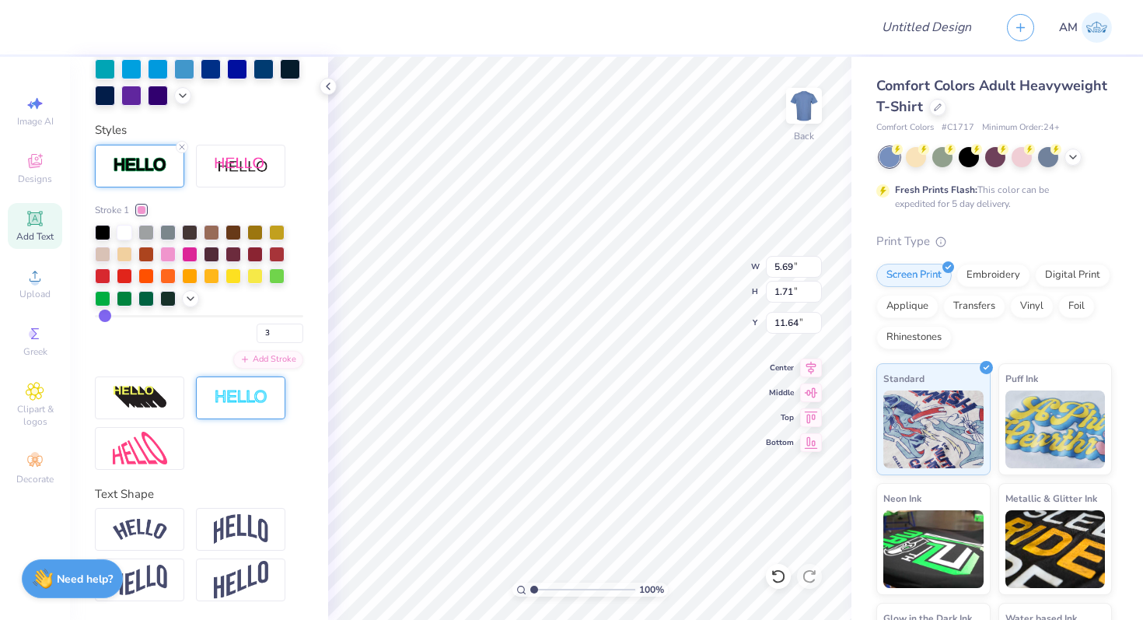
click at [246, 404] on img at bounding box center [241, 398] width 54 height 18
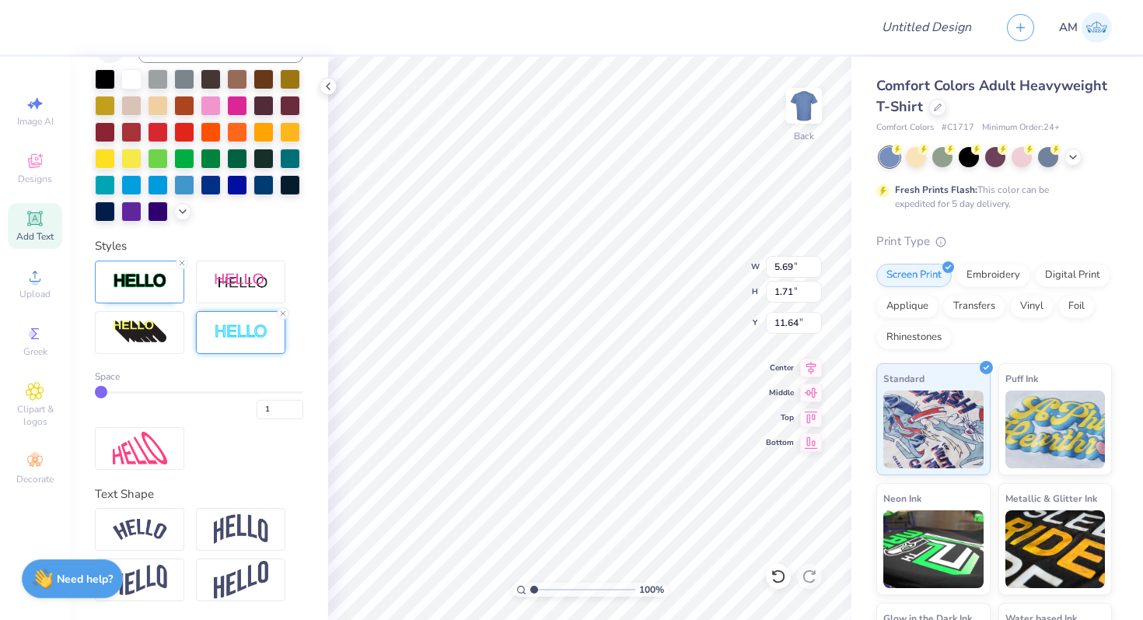
scroll to position [410, 0]
